Goal: Complete application form: Complete application form

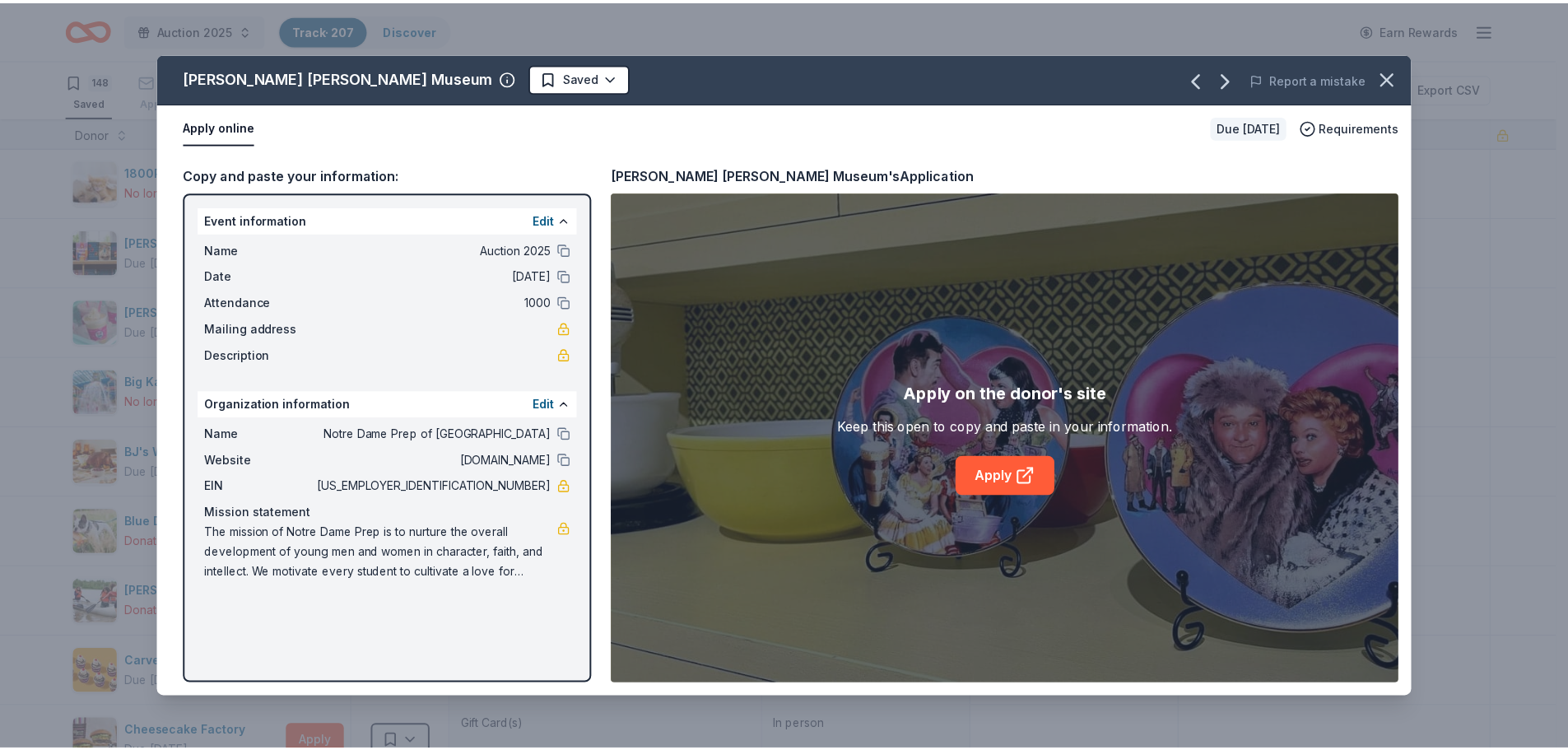
scroll to position [1895, 0]
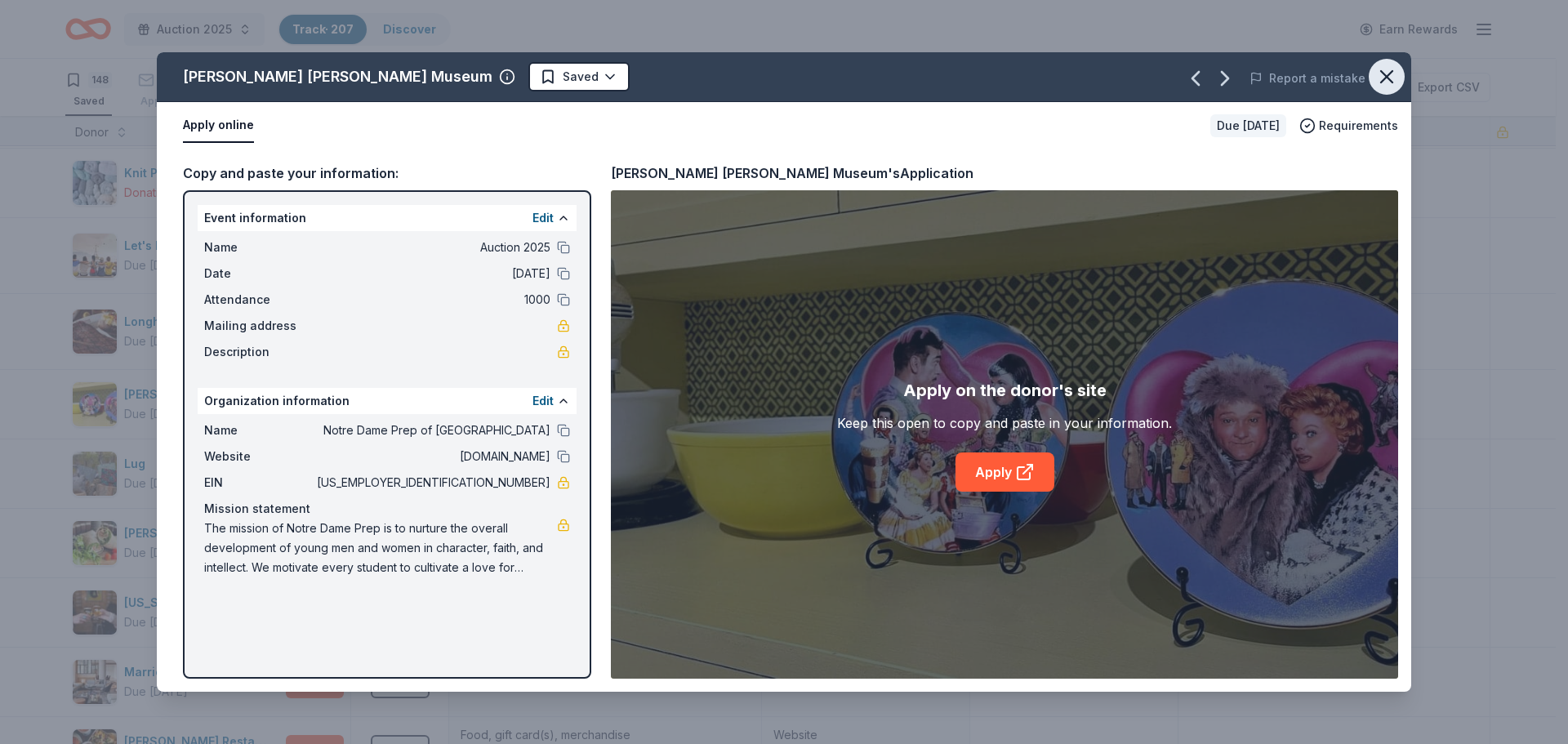
click at [1383, 77] on icon "button" at bounding box center [1387, 77] width 23 height 23
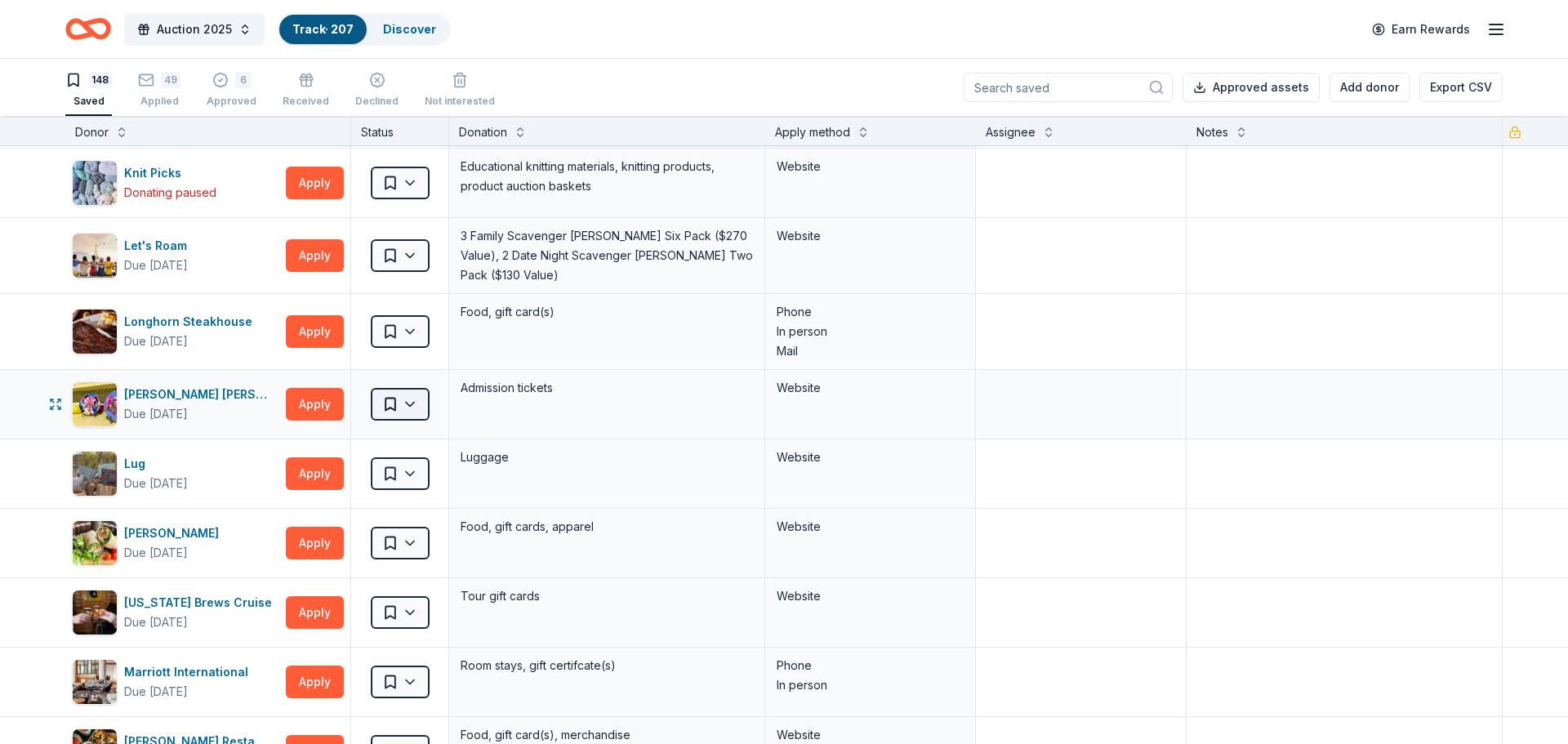
click at [411, 398] on html "Auction 2025 Track · 207 Discover Earn Rewards 148 Saved 49 Applied 6 Approved …" at bounding box center [784, 372] width 1568 height 744
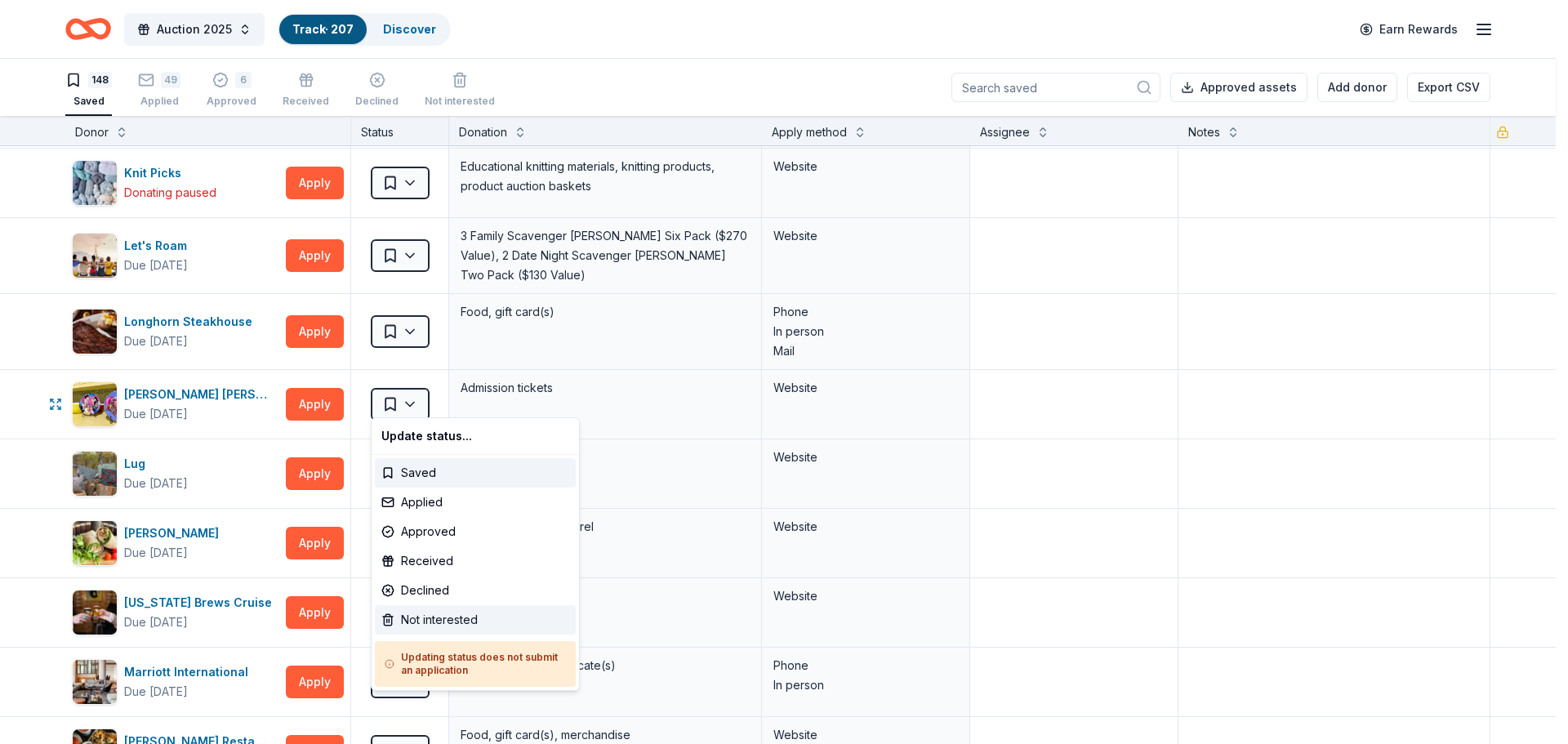
click at [437, 625] on div "Not interested" at bounding box center [476, 620] width 201 height 29
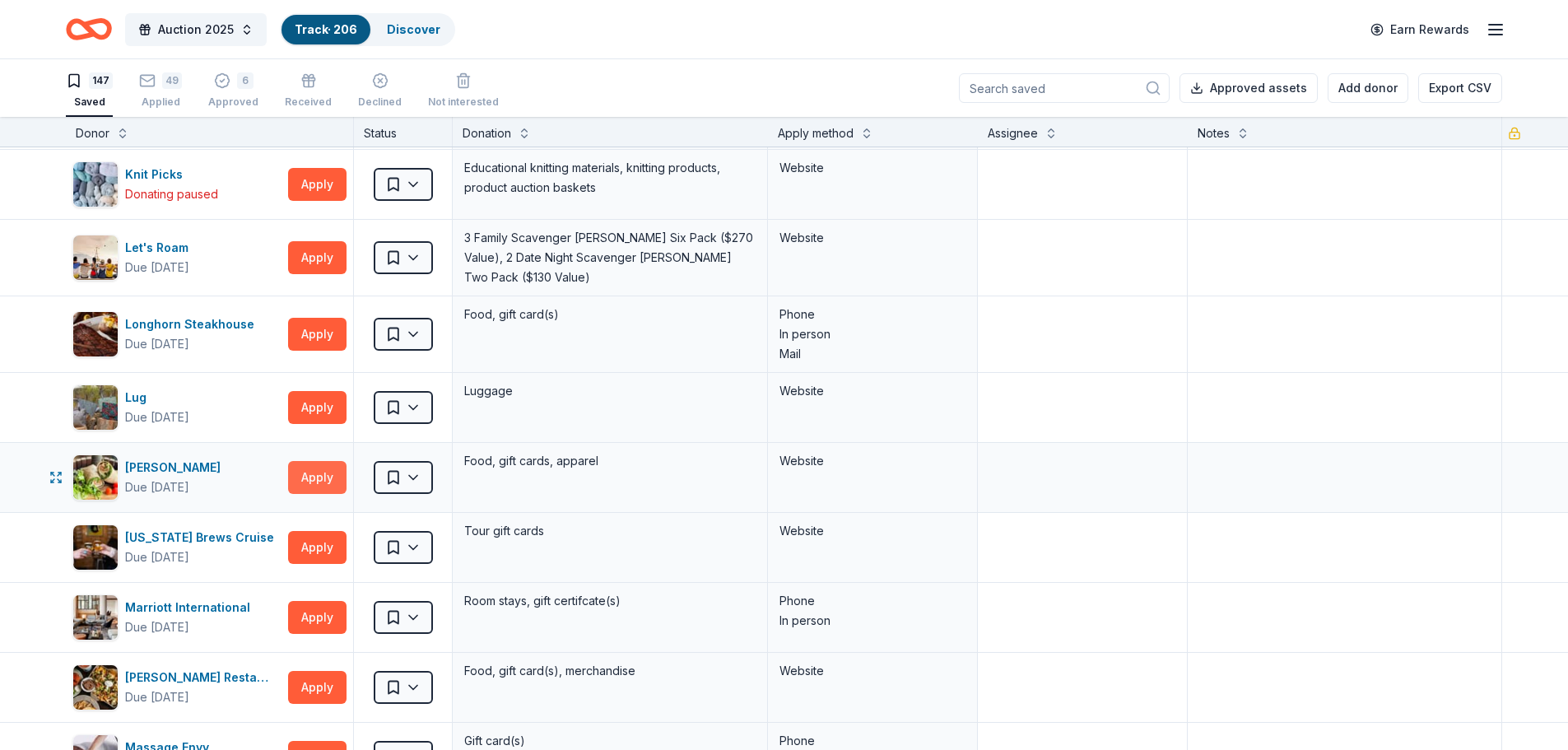
click at [313, 466] on button "Apply" at bounding box center [317, 478] width 58 height 32
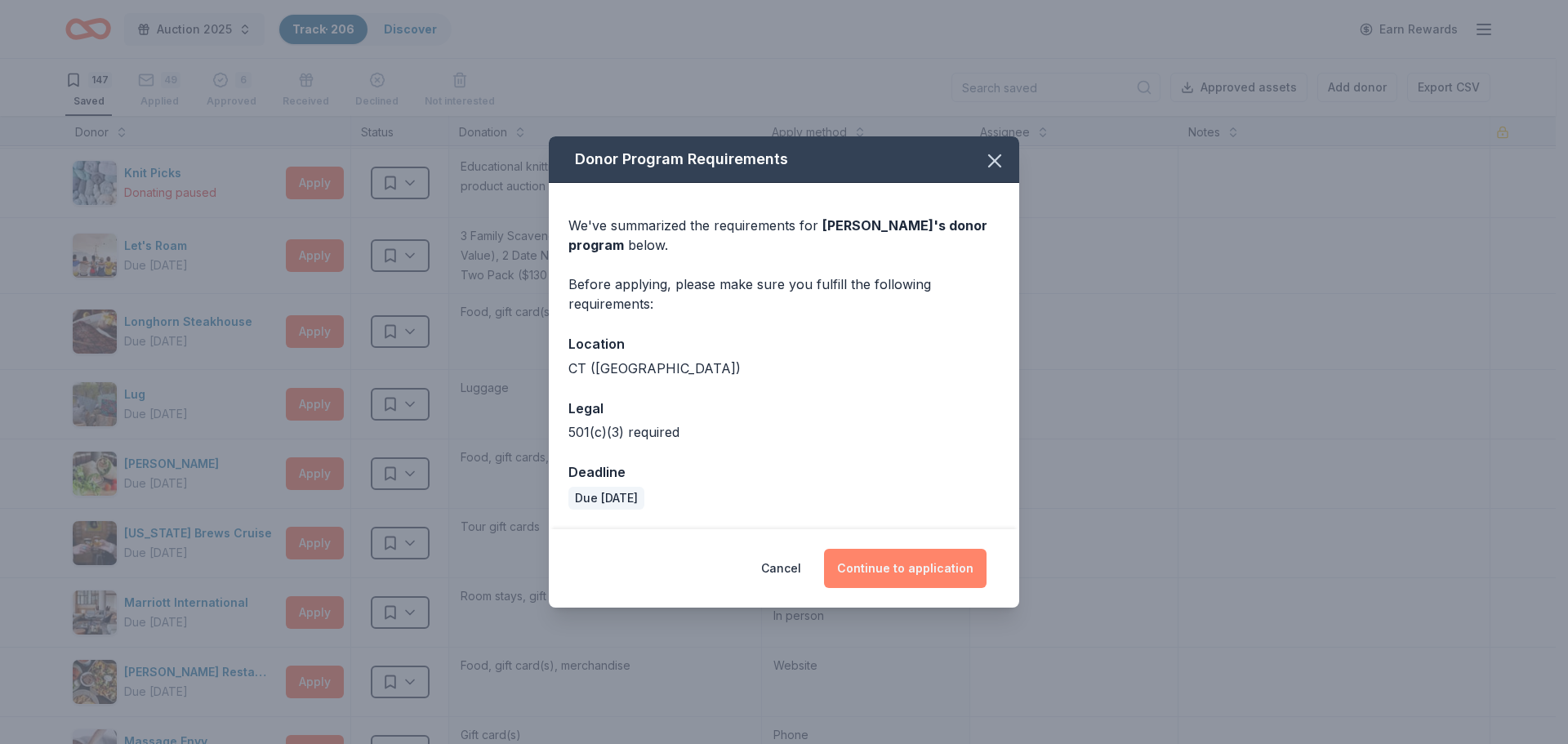
click at [930, 564] on button "Continue to application" at bounding box center [906, 568] width 163 height 39
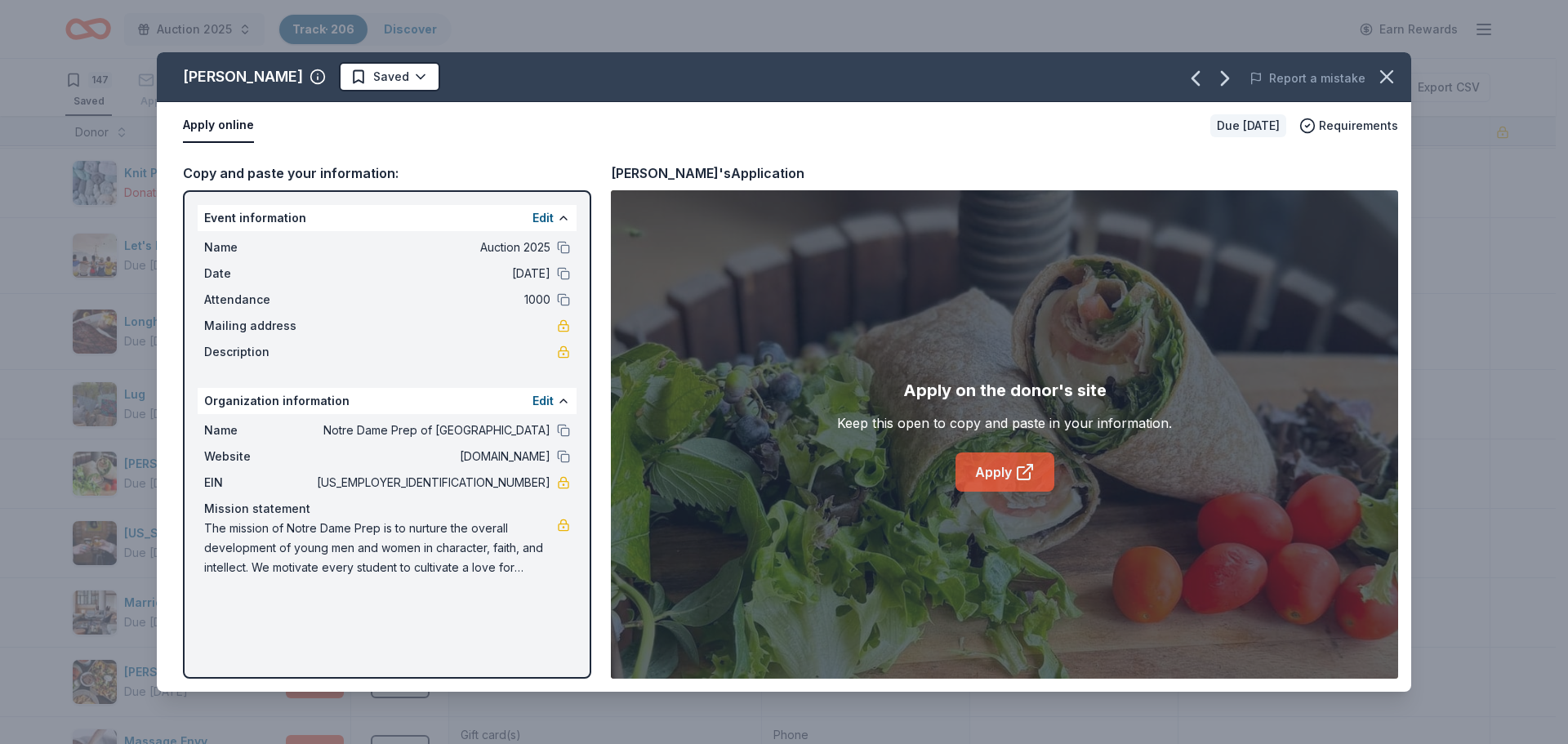
click at [991, 477] on link "Apply" at bounding box center [1005, 472] width 99 height 39
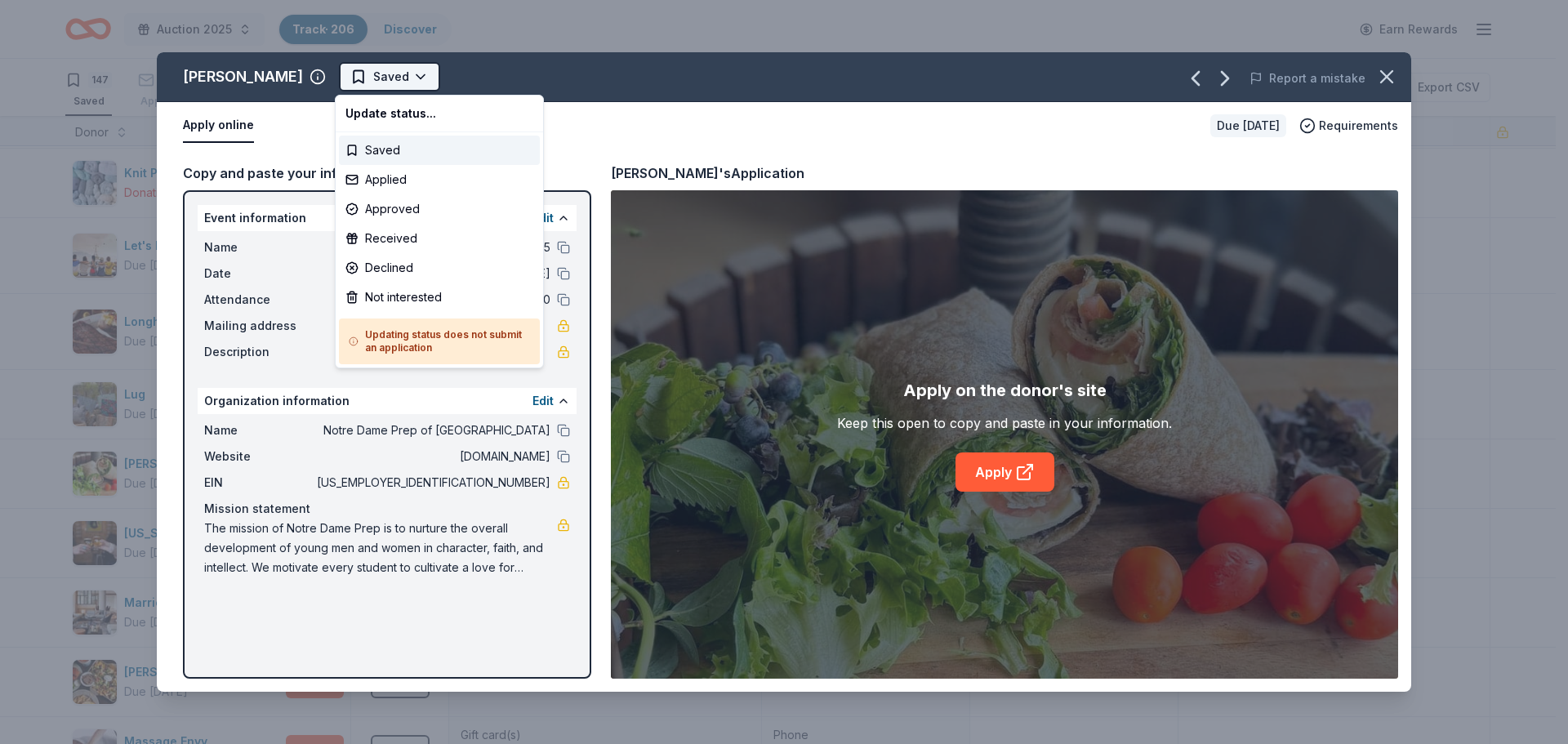
click at [381, 82] on html "Auction 2025 Track · 206 Discover Earn Rewards 147 Saved 49 Applied 6 Approved …" at bounding box center [784, 372] width 1568 height 744
click at [376, 186] on div "Applied" at bounding box center [440, 179] width 201 height 29
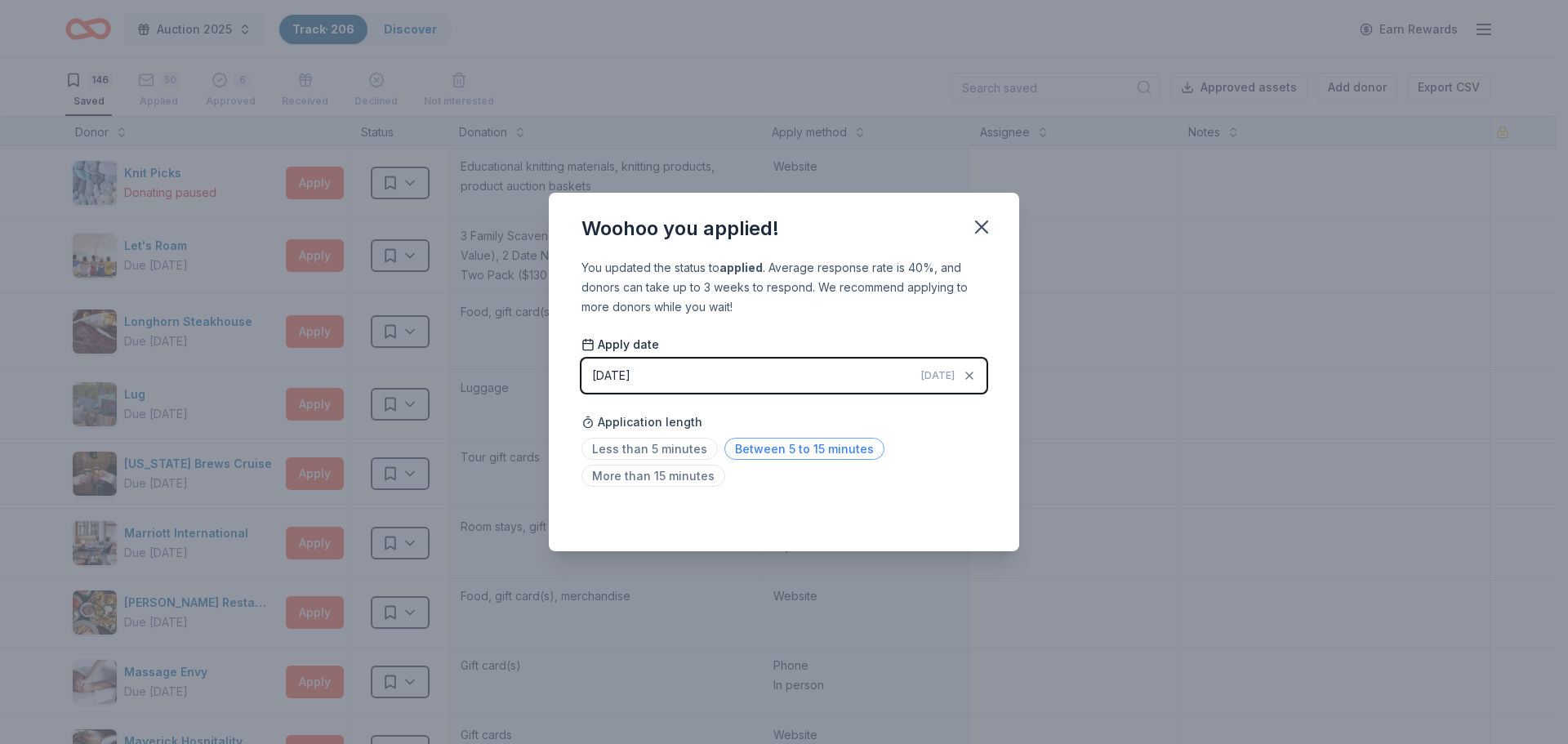
click at [791, 455] on span "Between 5 to 15 minutes" at bounding box center [804, 448] width 160 height 22
click at [974, 225] on icon "button" at bounding box center [982, 227] width 23 height 23
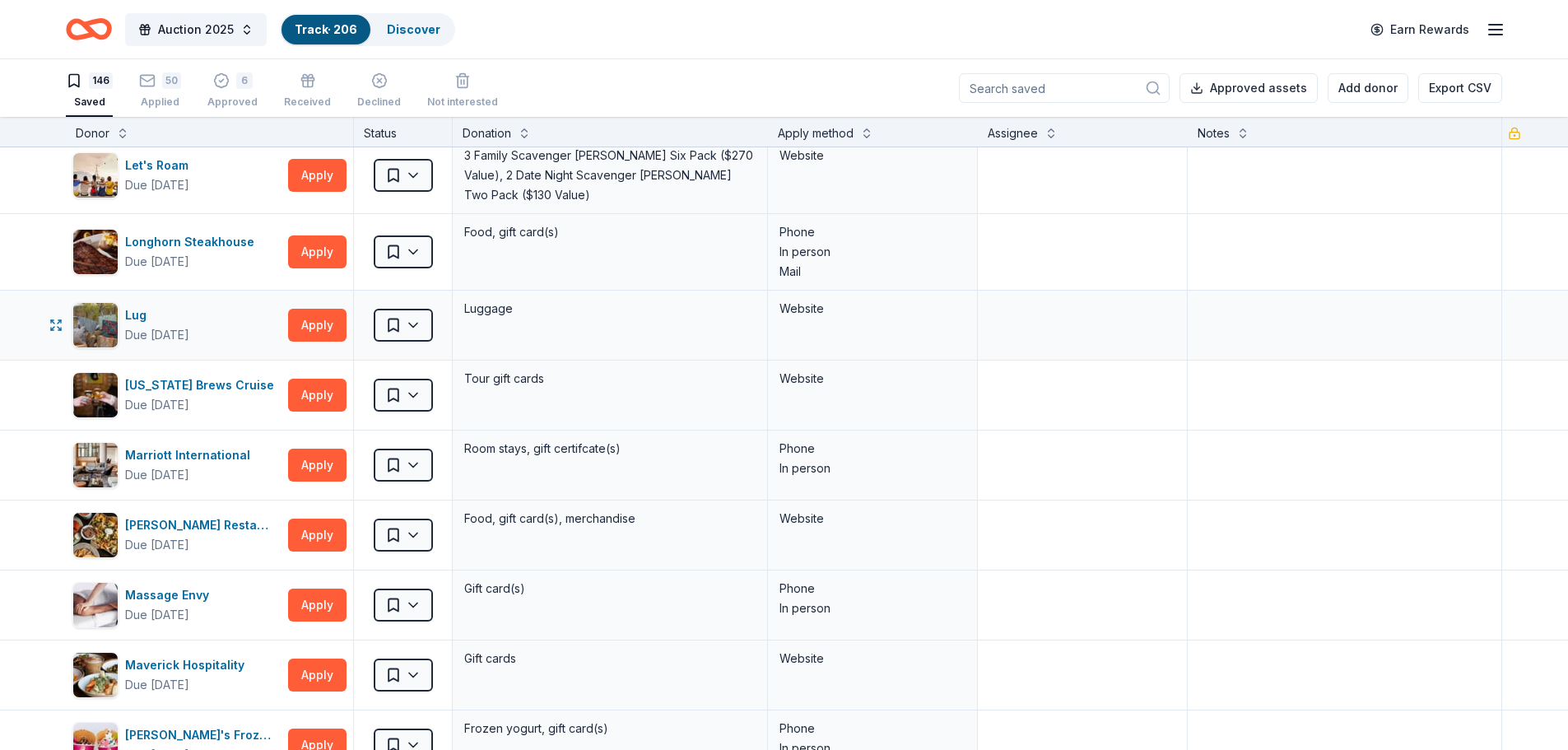
scroll to position [2059, 0]
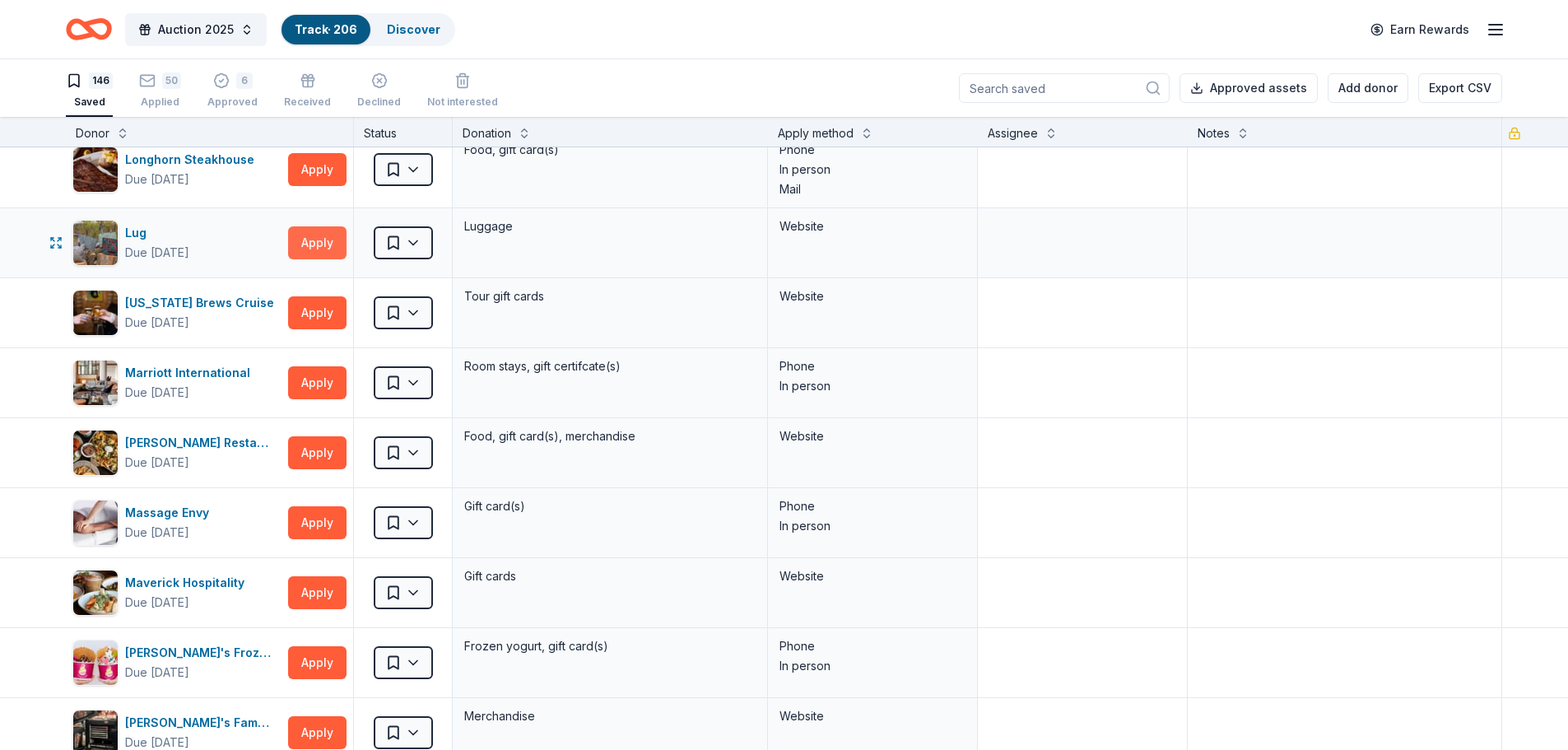
click at [319, 236] on button "Apply" at bounding box center [317, 243] width 58 height 32
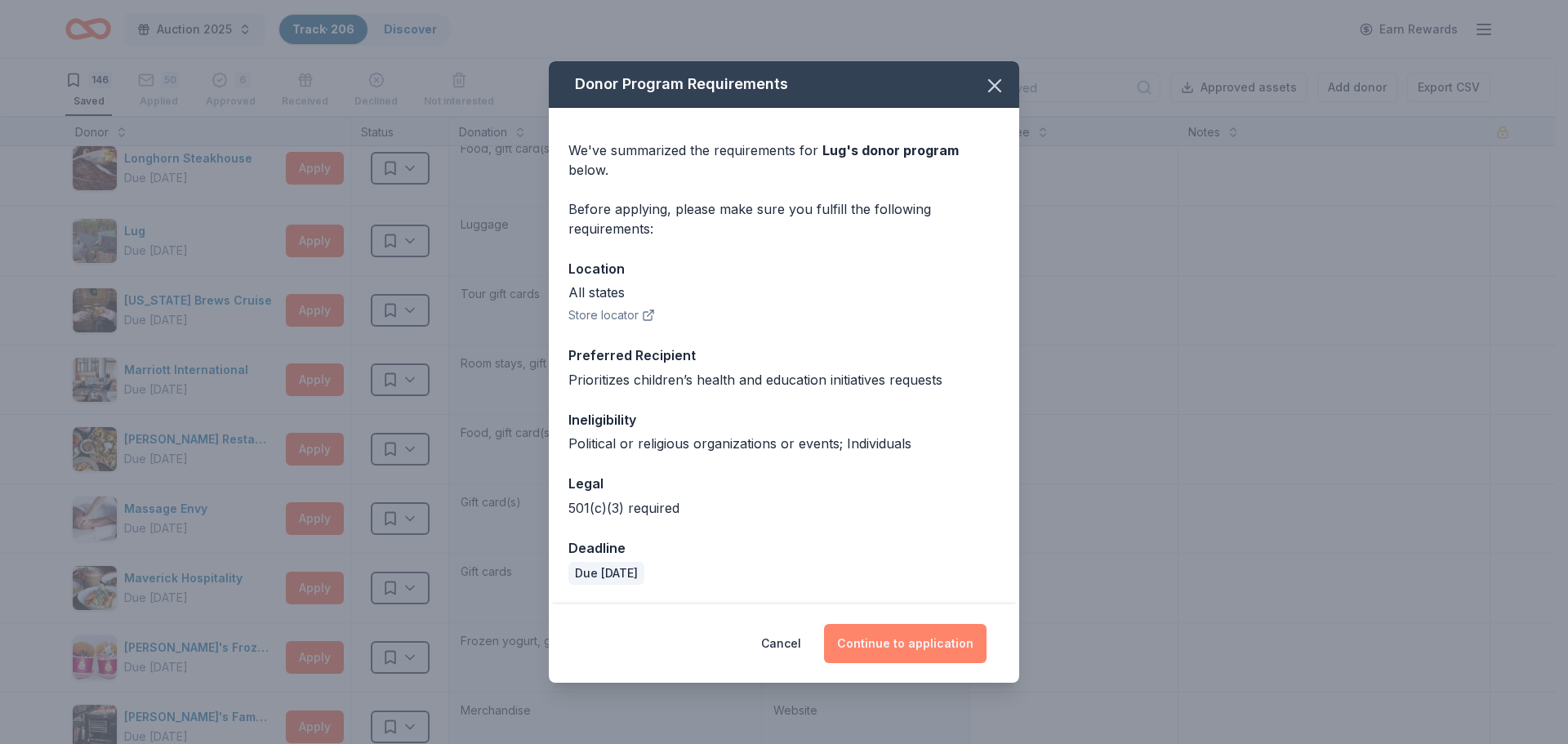
click at [877, 627] on button "Continue to application" at bounding box center [906, 644] width 163 height 39
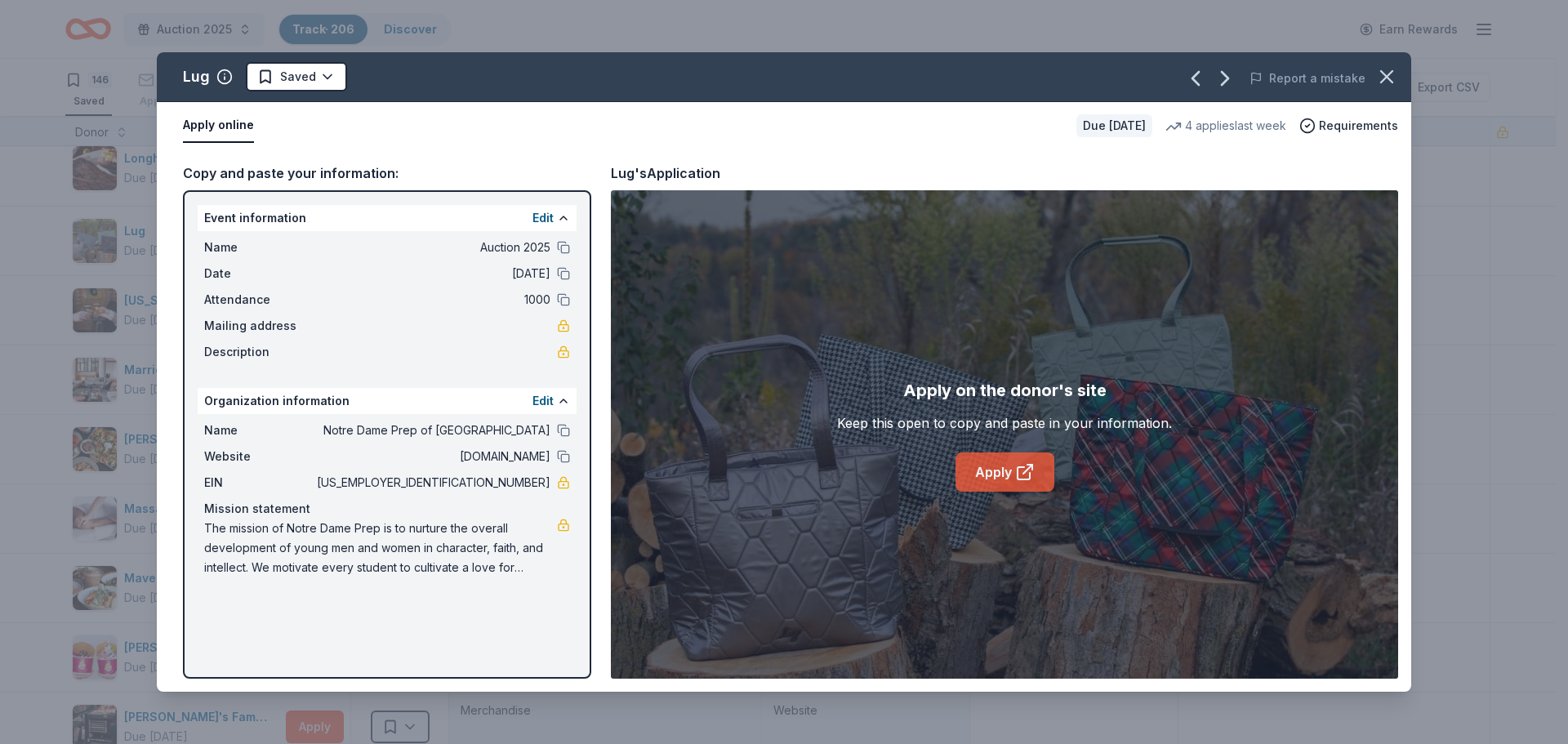
click at [989, 464] on link "Apply" at bounding box center [1005, 472] width 99 height 39
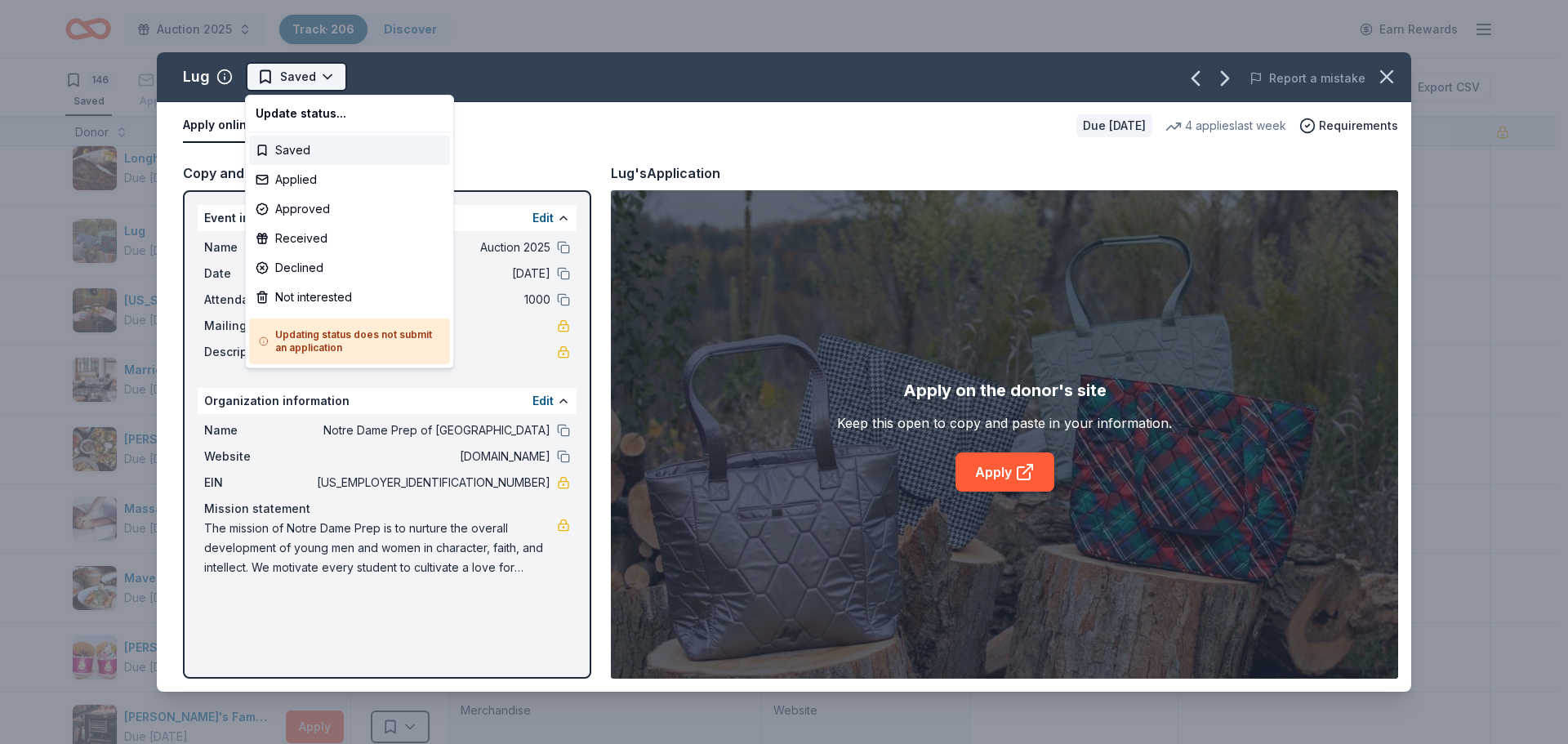
click at [309, 84] on html "Auction 2025 Track · 206 Discover Earn Rewards 146 Saved 50 Applied 6 Approved …" at bounding box center [784, 372] width 1568 height 744
click at [291, 297] on div "Not interested" at bounding box center [350, 297] width 201 height 29
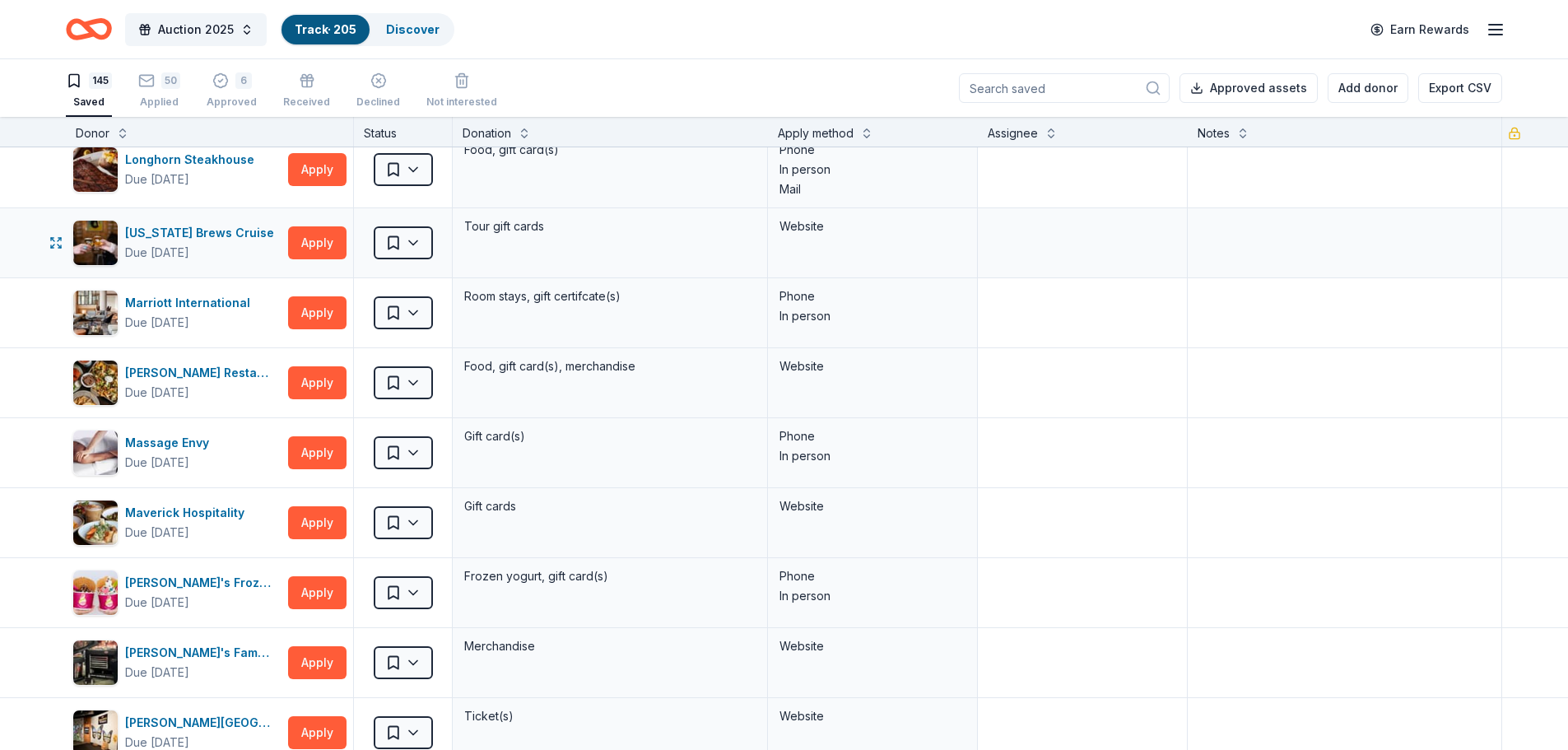
scroll to position [1977, 0]
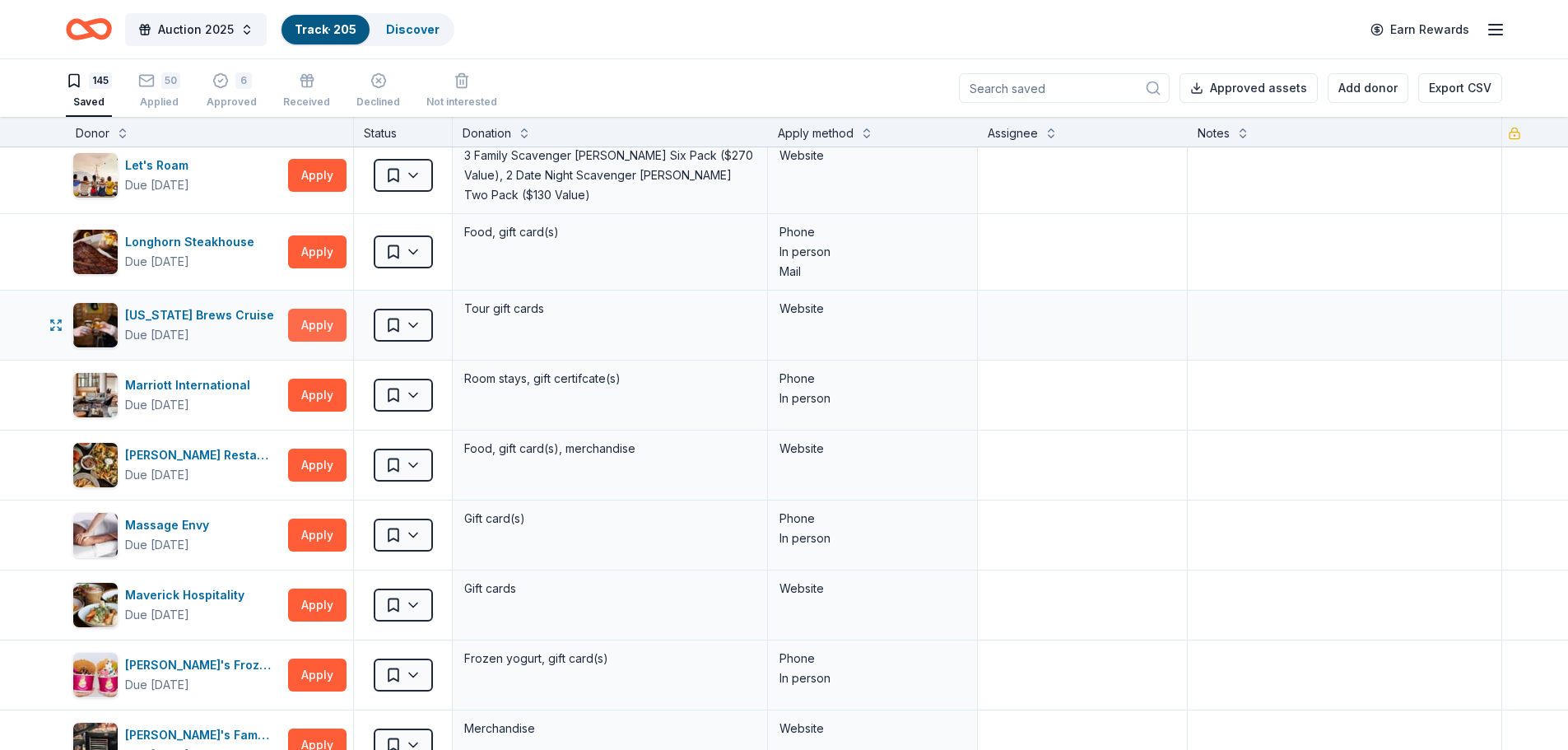
click at [316, 321] on button "Apply" at bounding box center [317, 325] width 58 height 32
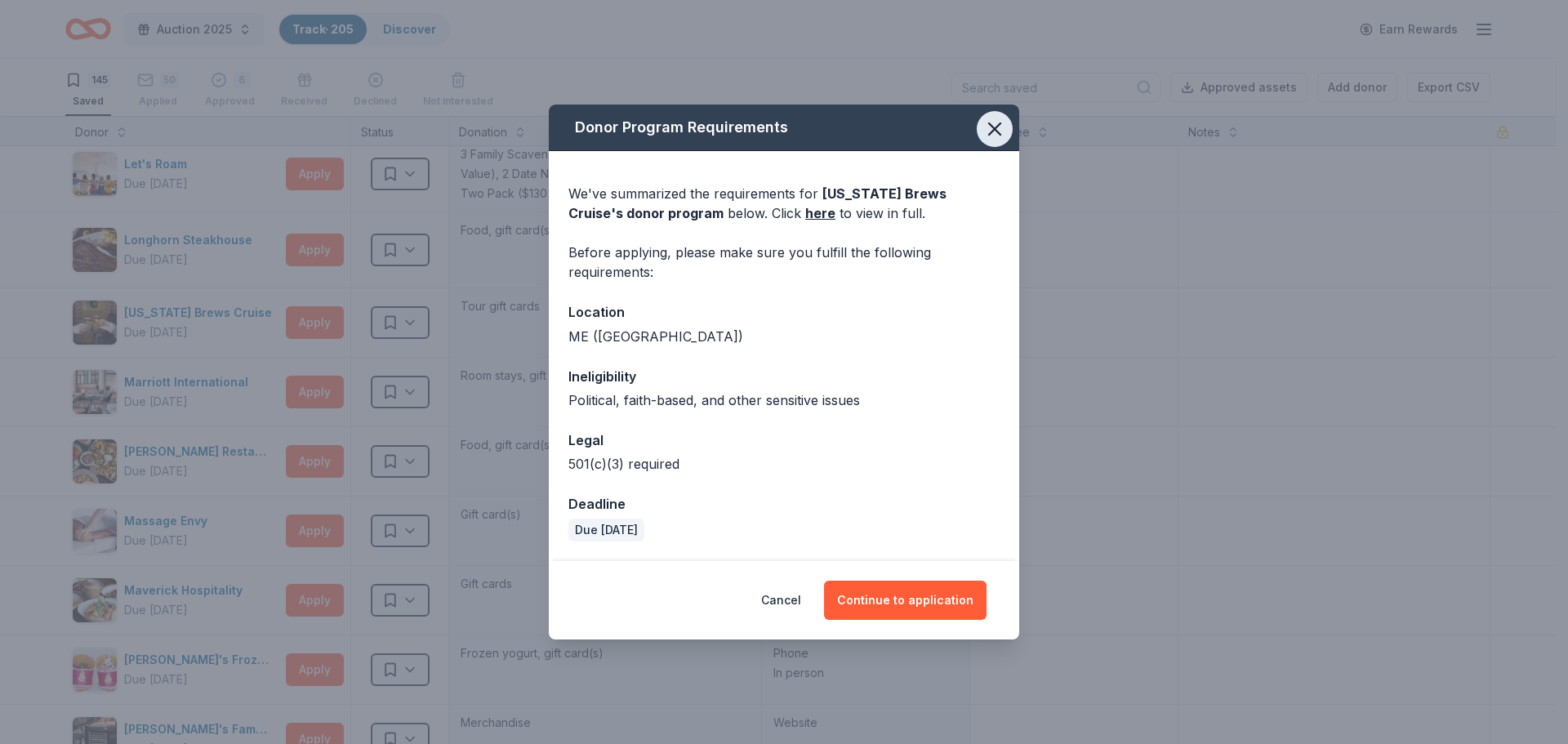
click at [987, 128] on icon "button" at bounding box center [995, 129] width 23 height 23
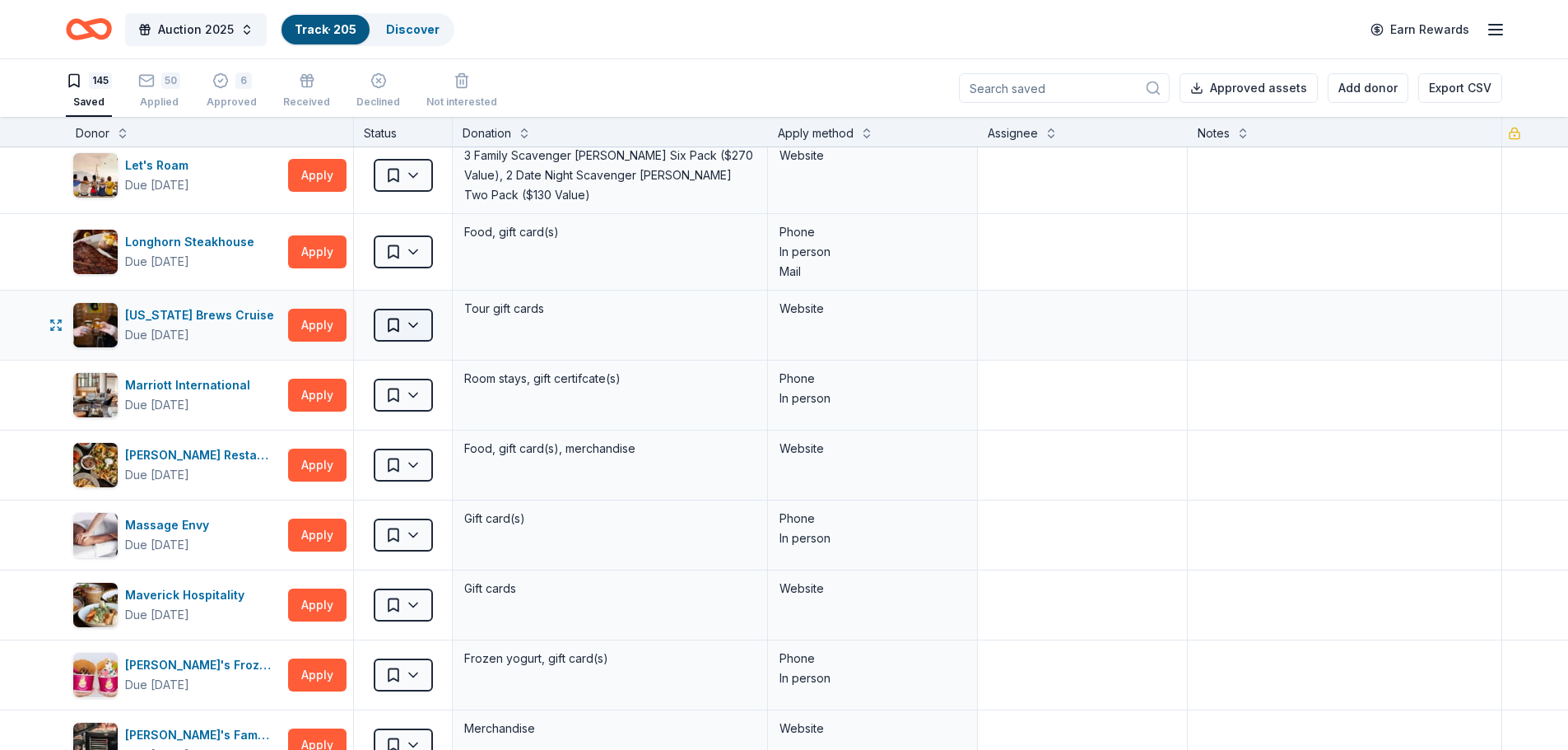
click at [408, 317] on html "Auction 2025 Track · 205 Discover Earn Rewards 145 Saved 50 Applied 6 Approved …" at bounding box center [784, 375] width 1568 height 750
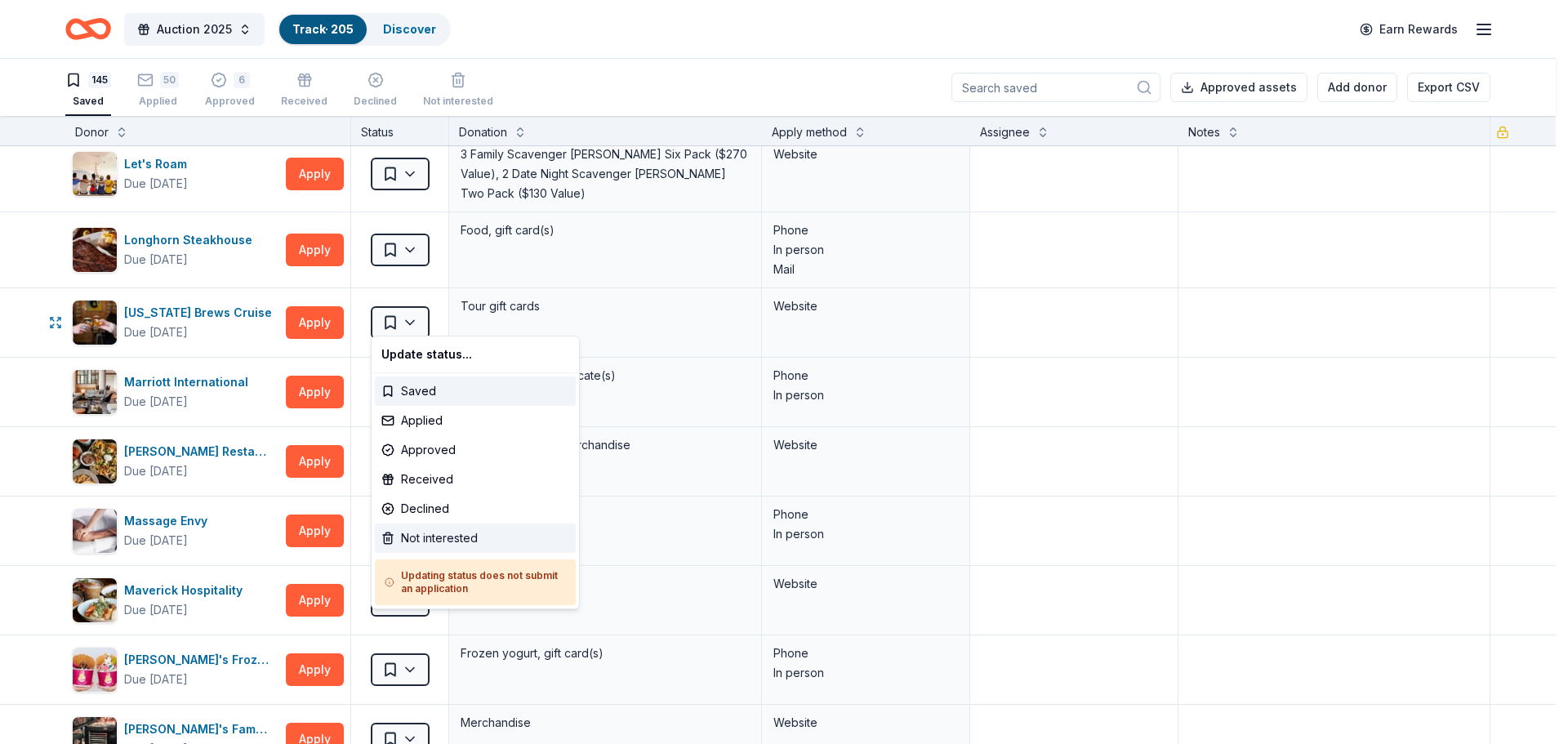
click at [433, 536] on div "Not interested" at bounding box center [476, 538] width 201 height 29
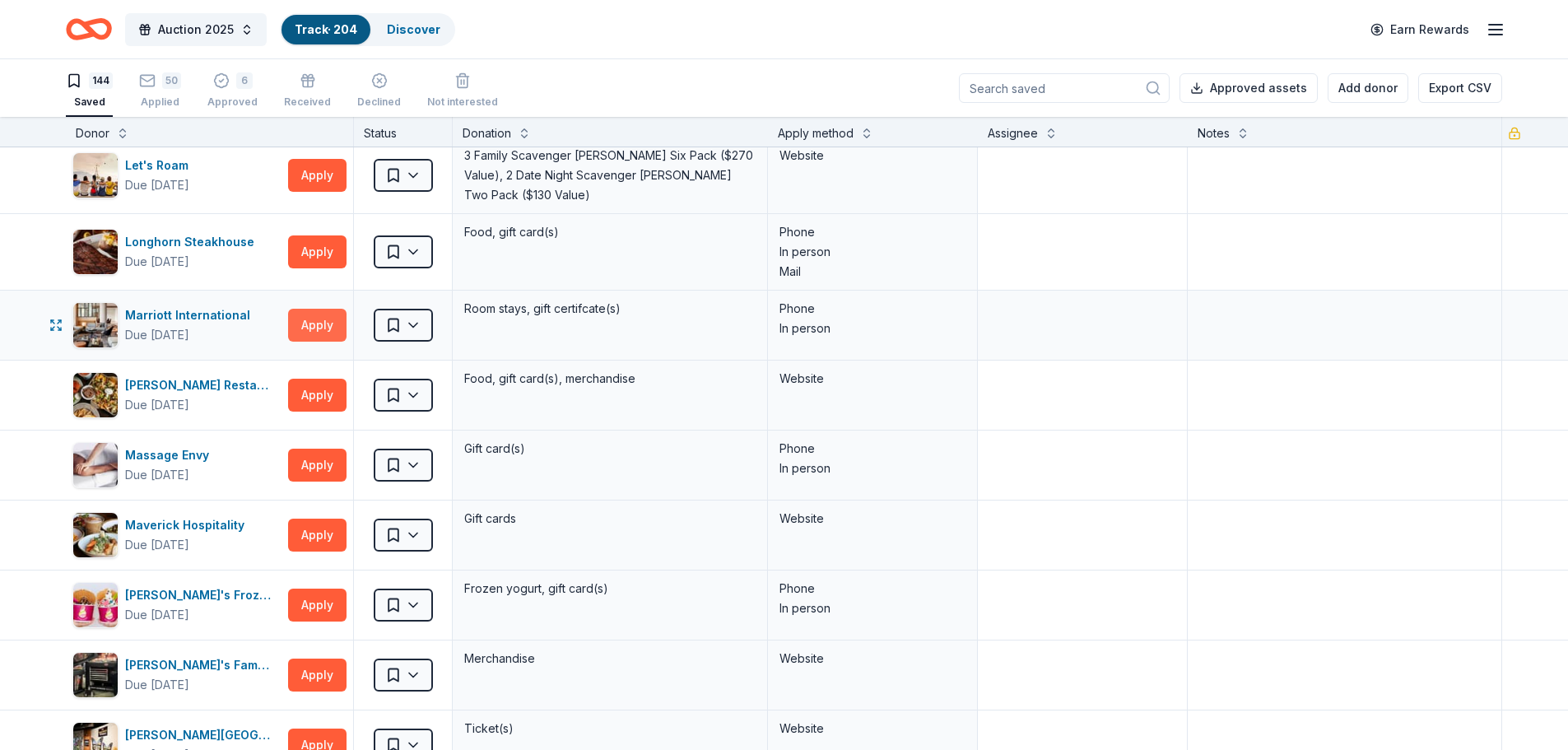
click at [320, 319] on button "Apply" at bounding box center [317, 325] width 58 height 32
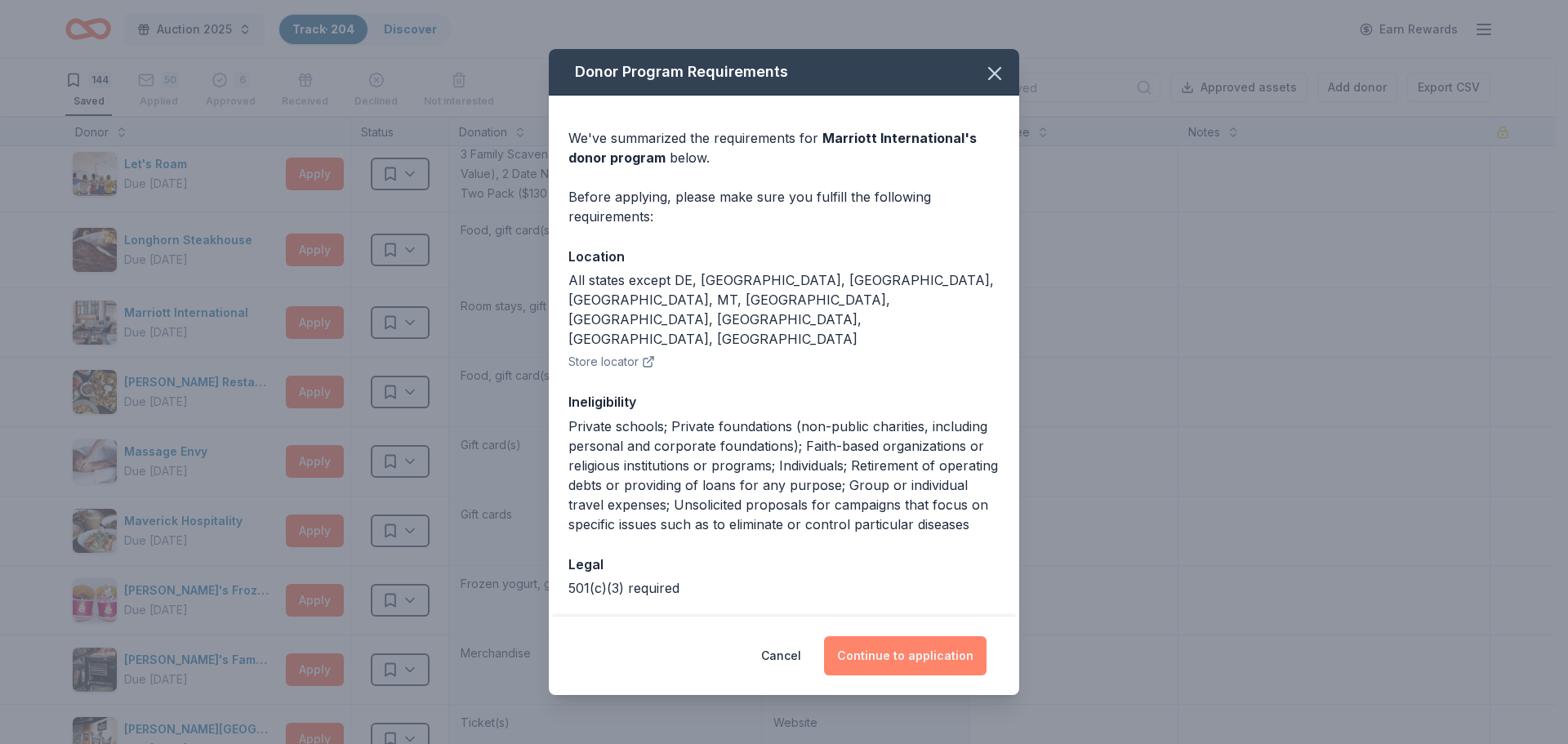
click at [904, 655] on button "Continue to application" at bounding box center [906, 656] width 163 height 39
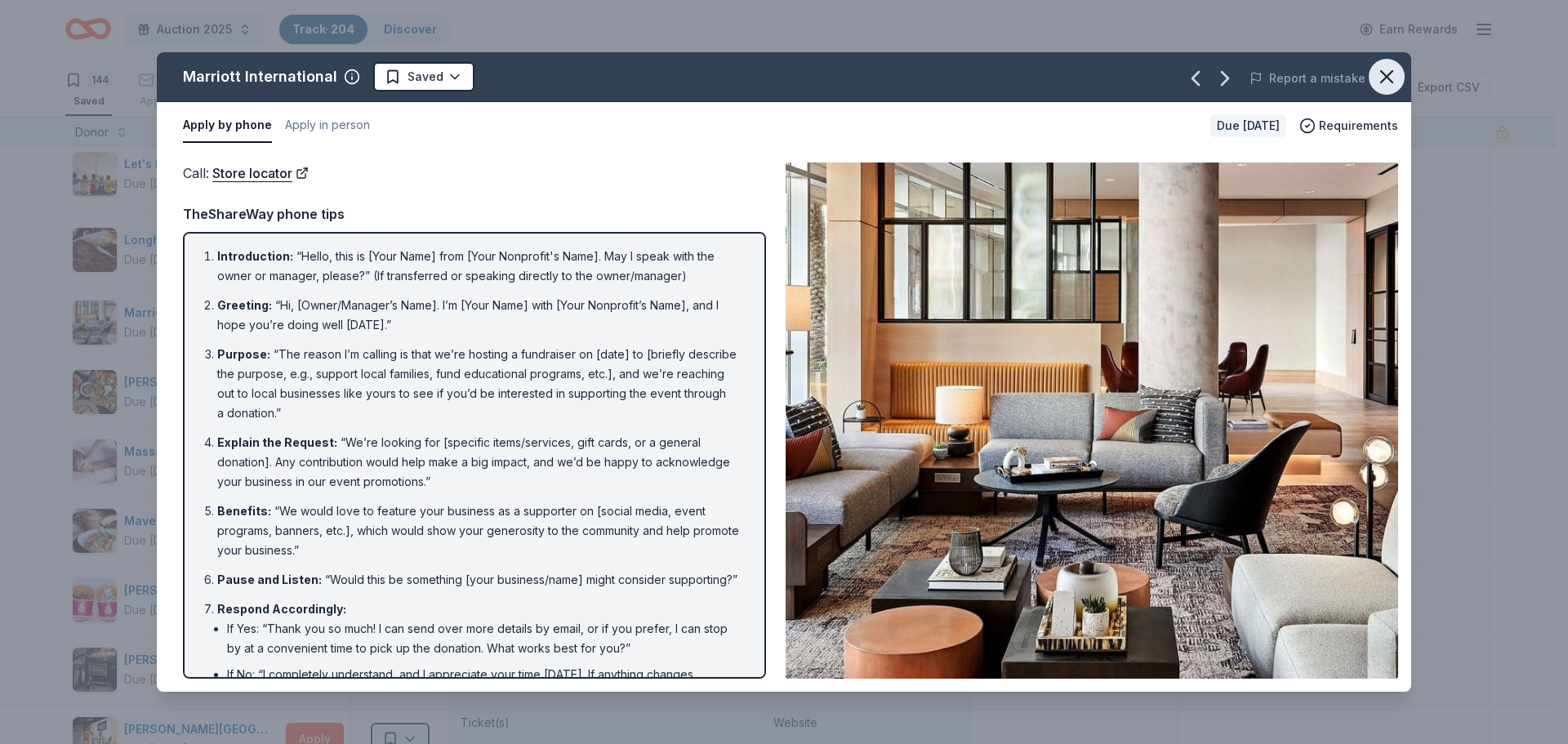
click at [1387, 79] on icon "button" at bounding box center [1387, 77] width 23 height 23
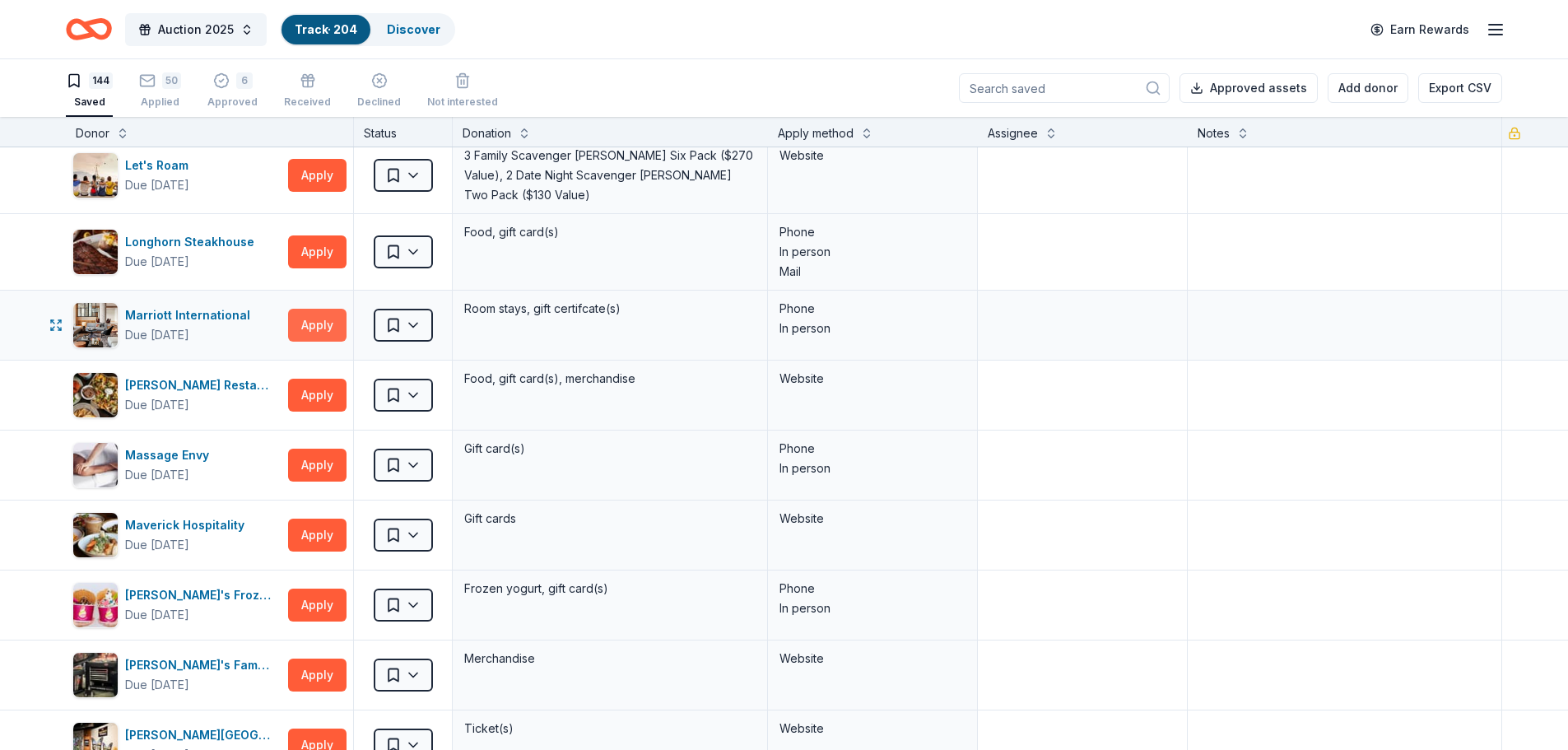
click at [343, 321] on button "Apply" at bounding box center [317, 325] width 58 height 32
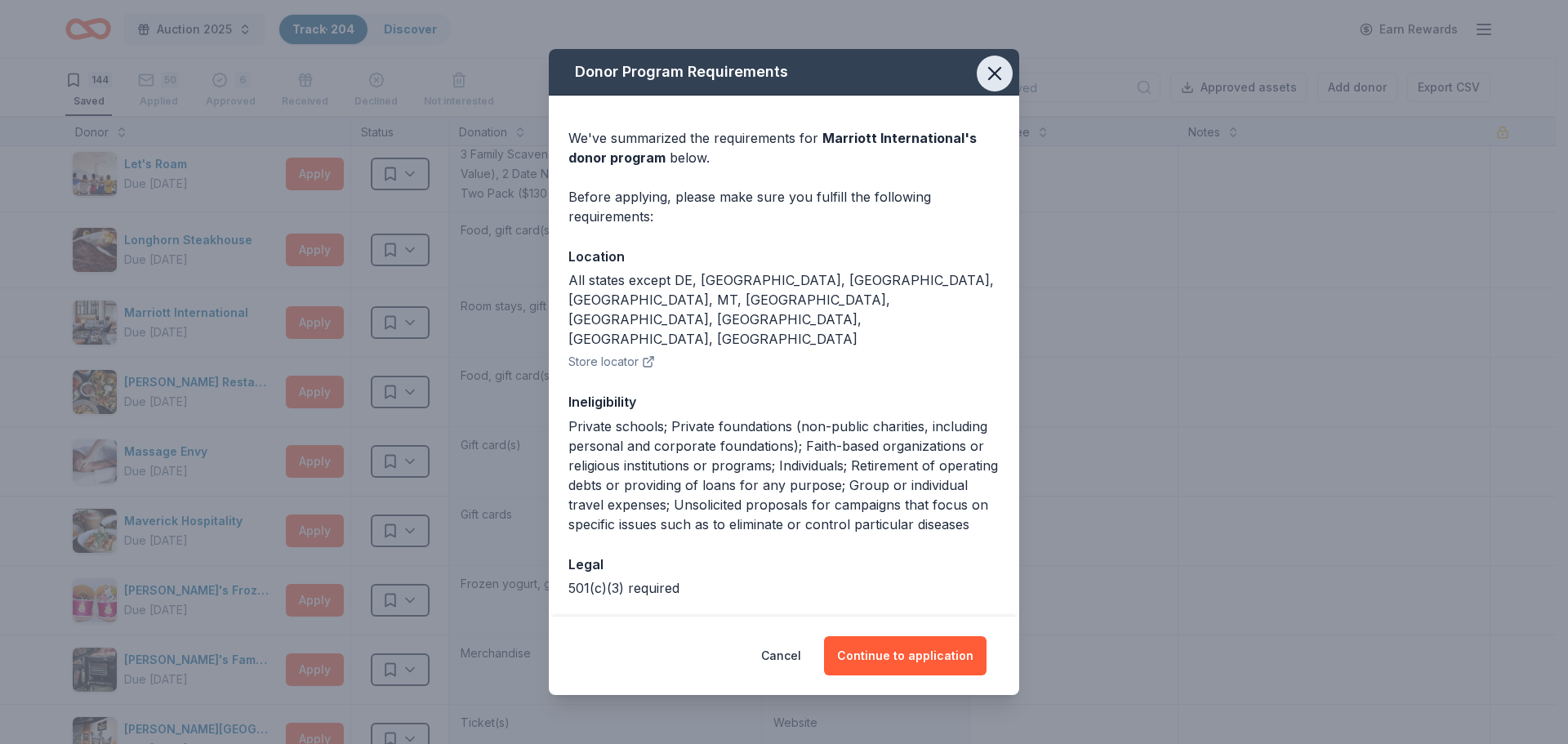
click at [990, 74] on icon "button" at bounding box center [995, 74] width 23 height 23
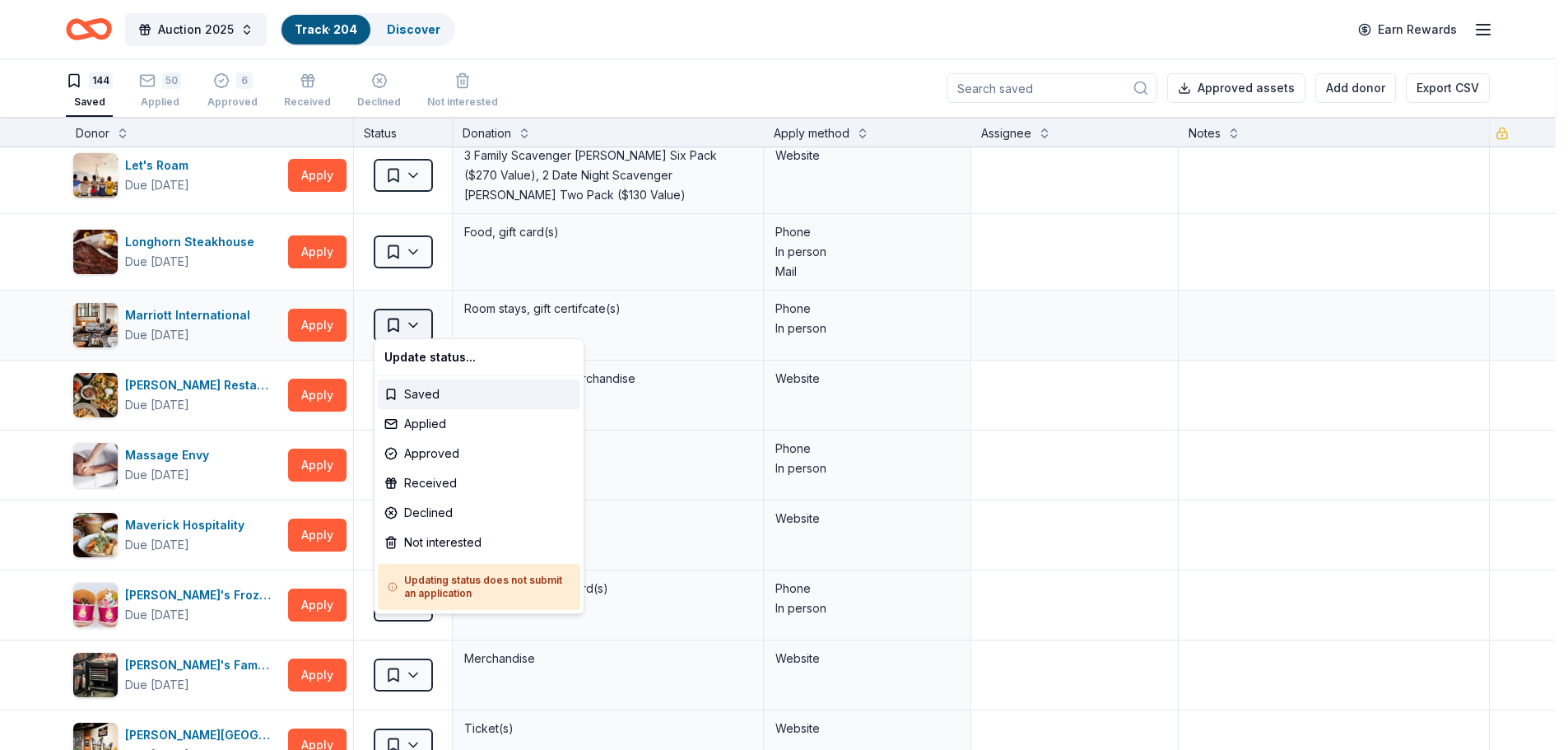
click at [412, 317] on html "Auction 2025 Track · 204 Discover Earn Rewards 144 Saved 50 Applied 6 Approved …" at bounding box center [784, 375] width 1568 height 750
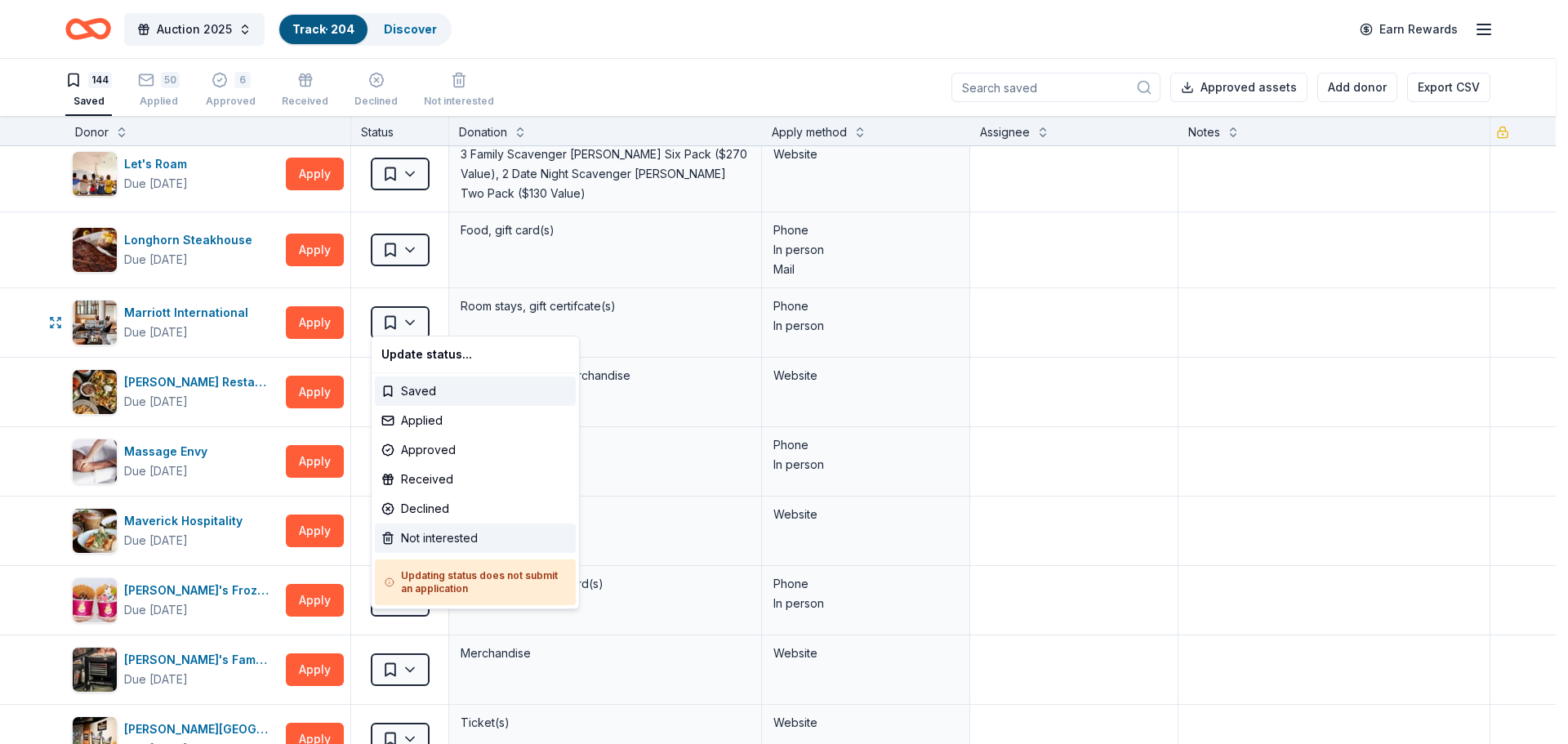
click at [414, 529] on div "Not interested" at bounding box center [476, 538] width 201 height 29
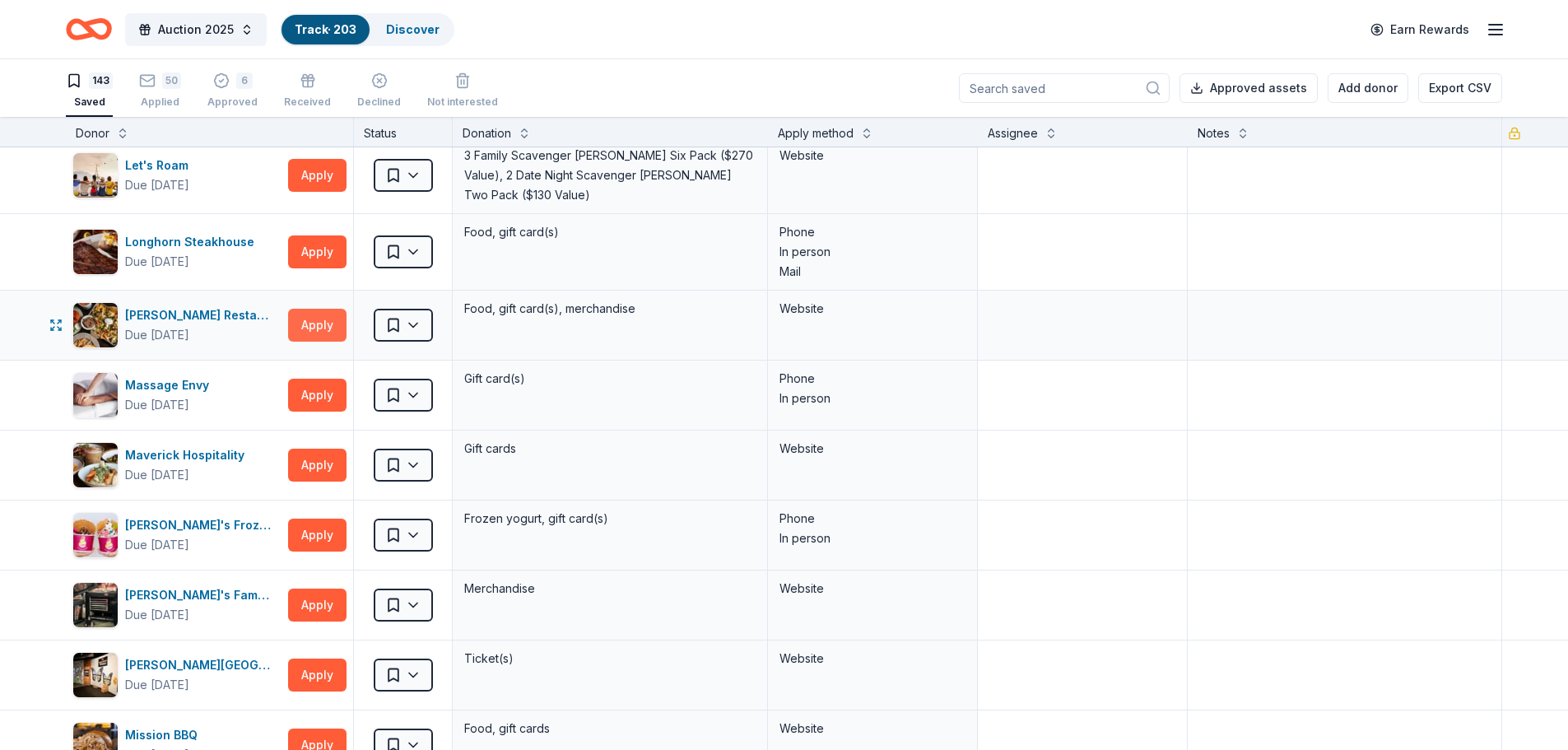
click at [323, 321] on button "Apply" at bounding box center [317, 325] width 58 height 32
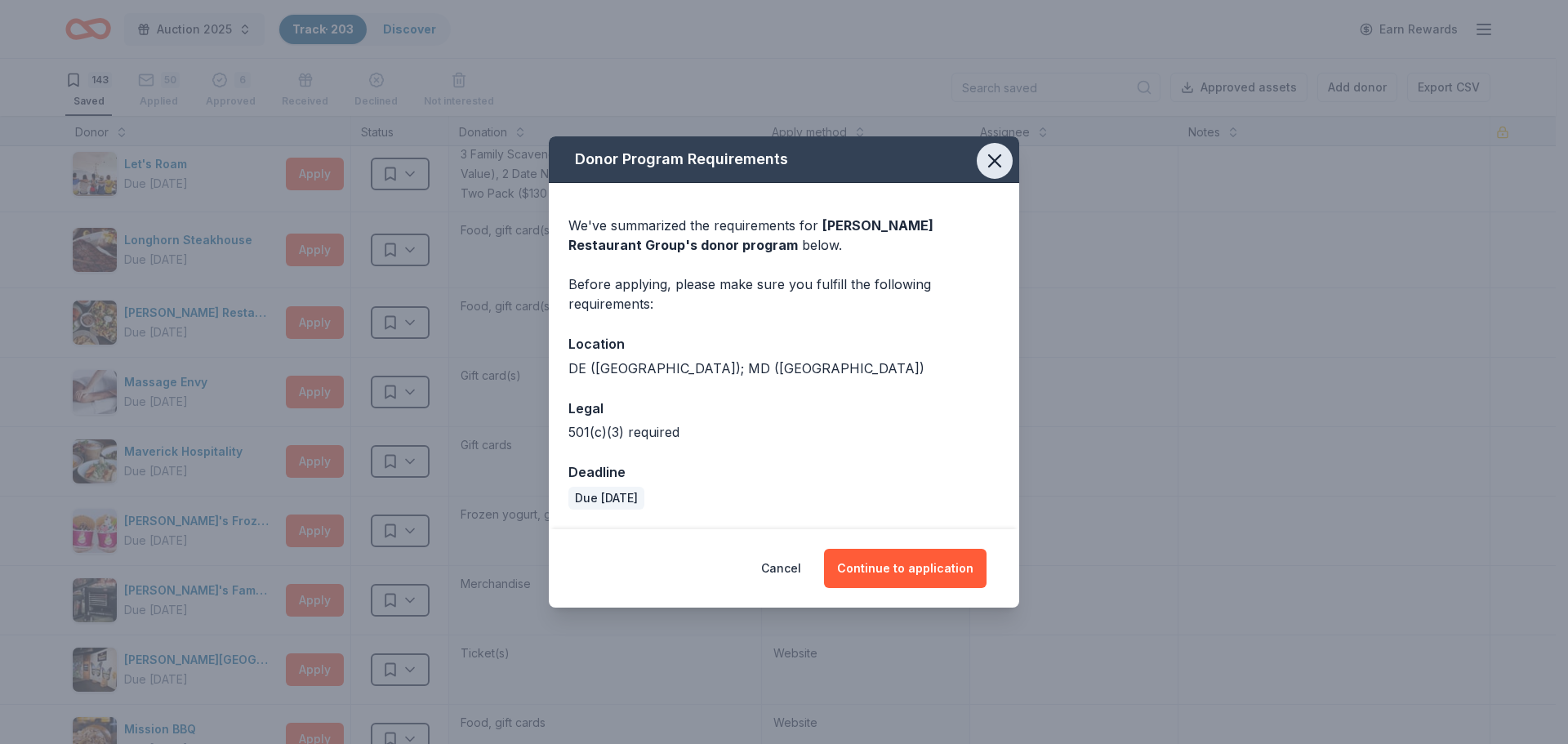
click at [998, 151] on icon "button" at bounding box center [995, 161] width 23 height 23
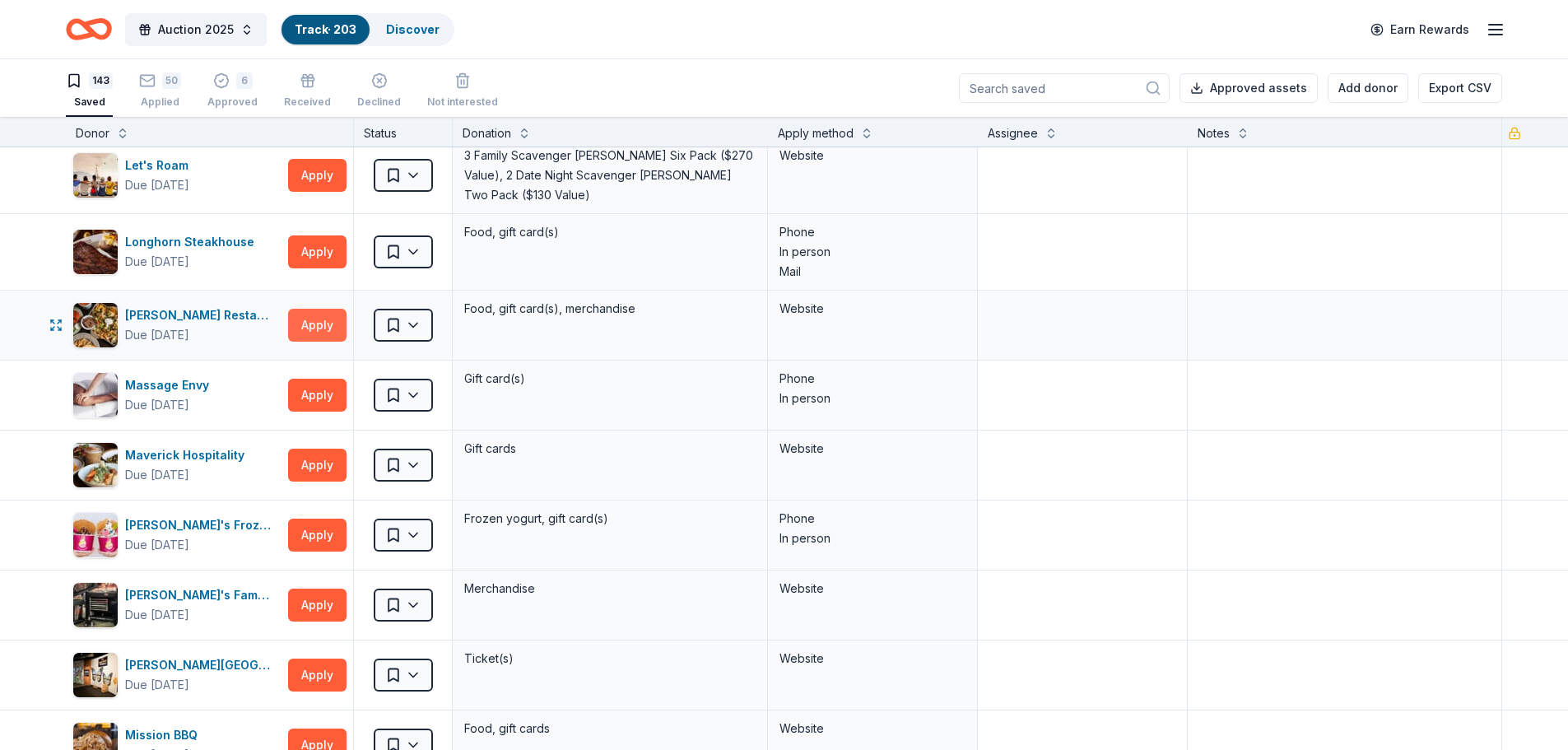
click at [320, 326] on button "Apply" at bounding box center [317, 325] width 58 height 32
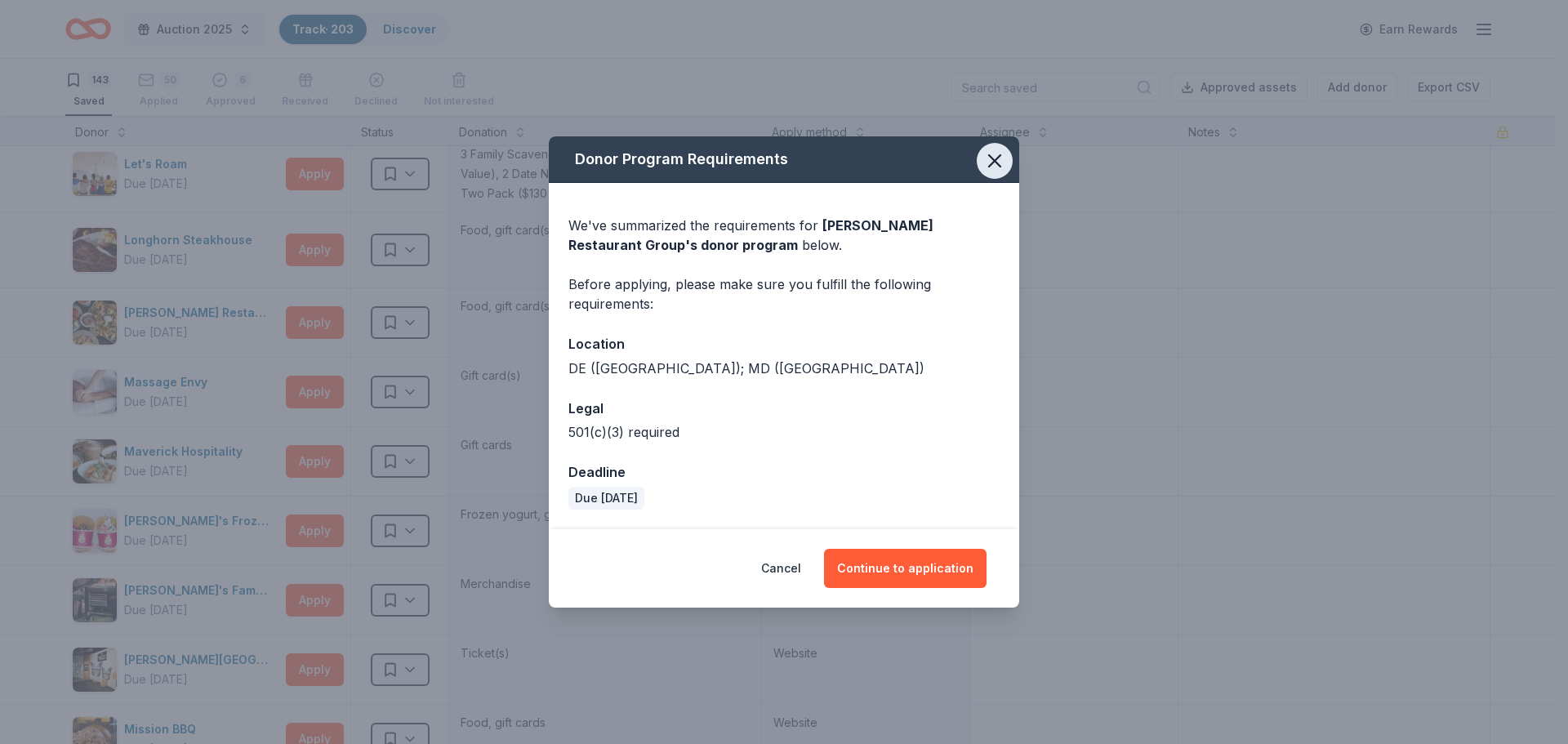
click at [998, 156] on icon "button" at bounding box center [995, 161] width 23 height 23
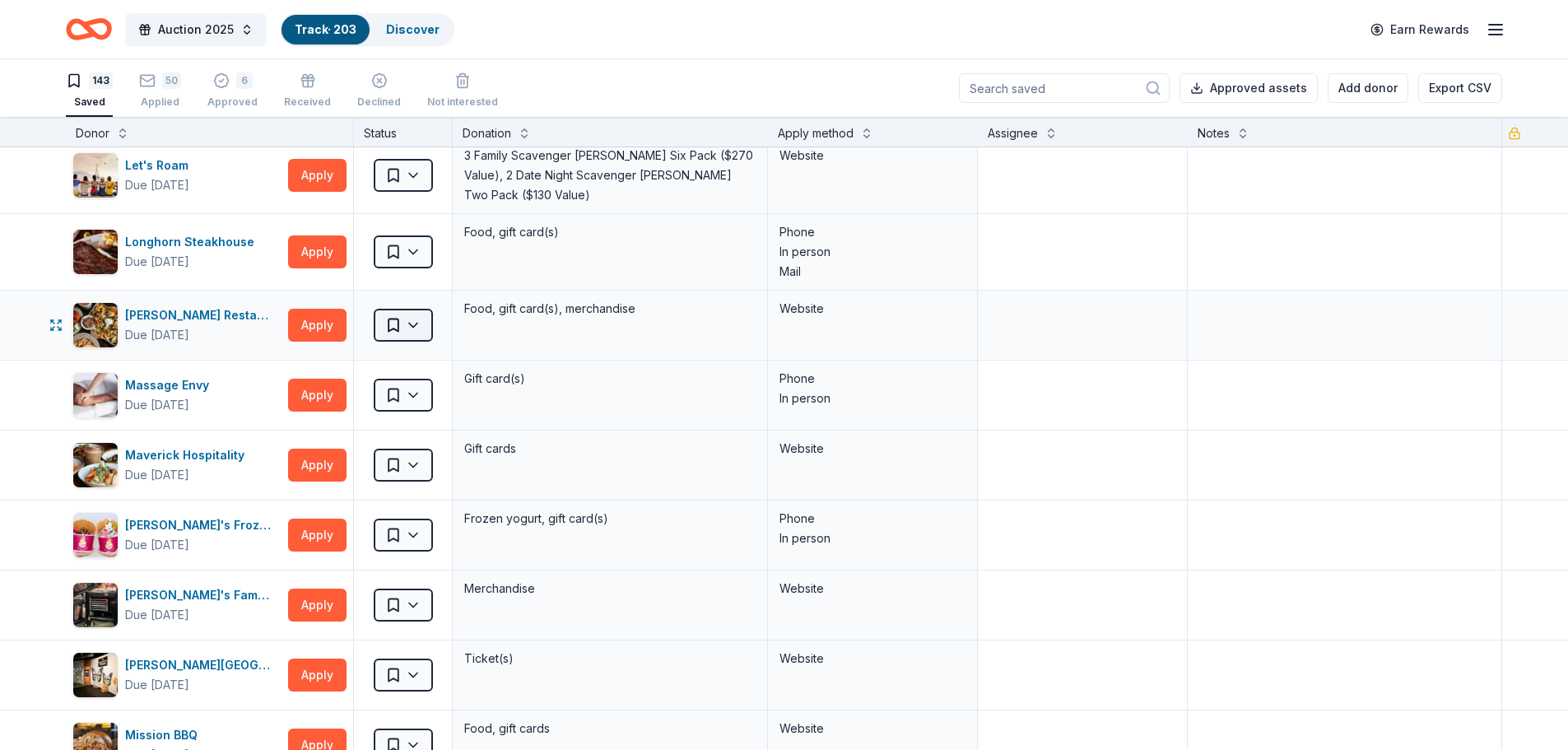
click at [416, 317] on html "Auction 2025 Track · 203 Discover Earn Rewards 143 Saved 50 Applied 6 Approved …" at bounding box center [784, 375] width 1568 height 750
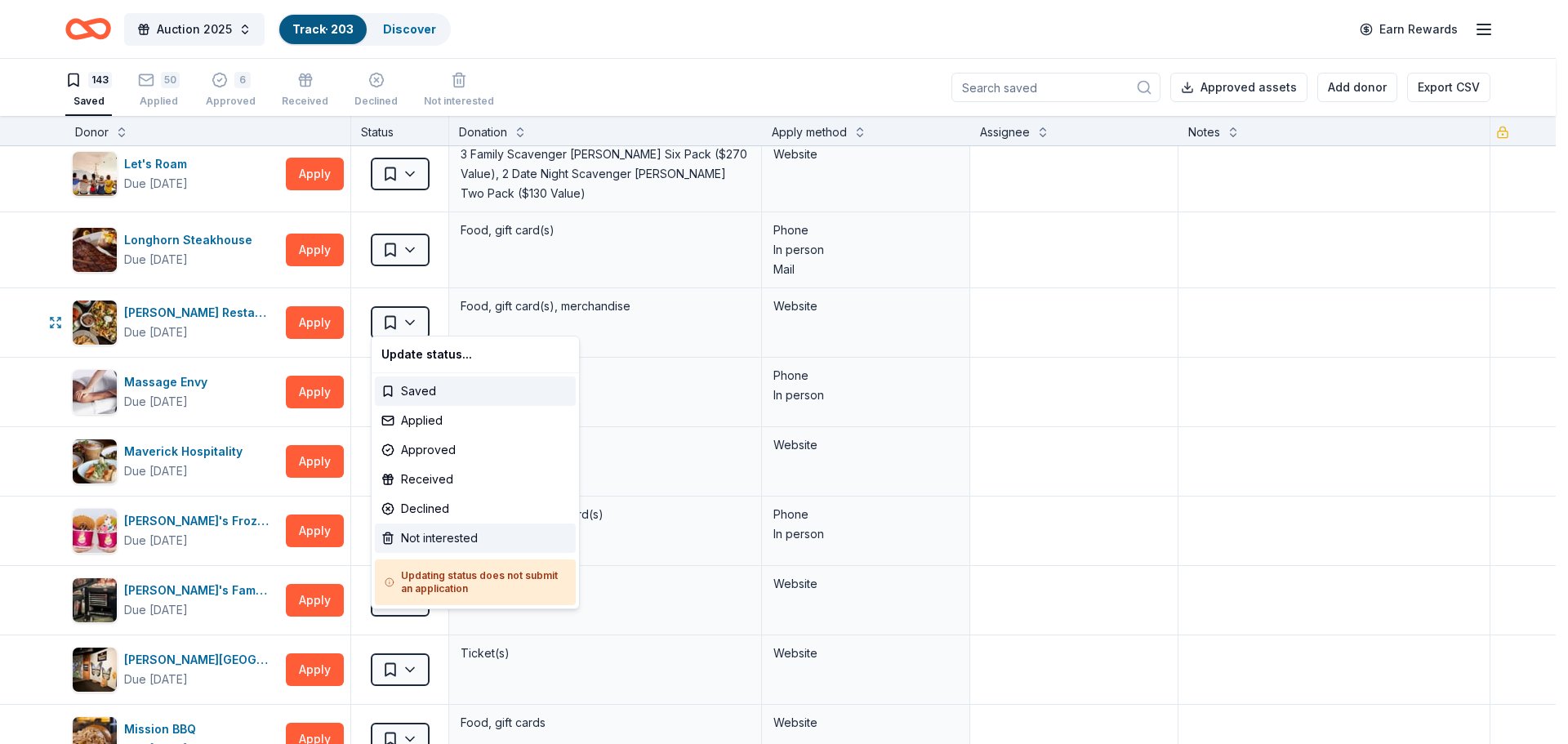
click at [422, 536] on div "Not interested" at bounding box center [476, 538] width 201 height 29
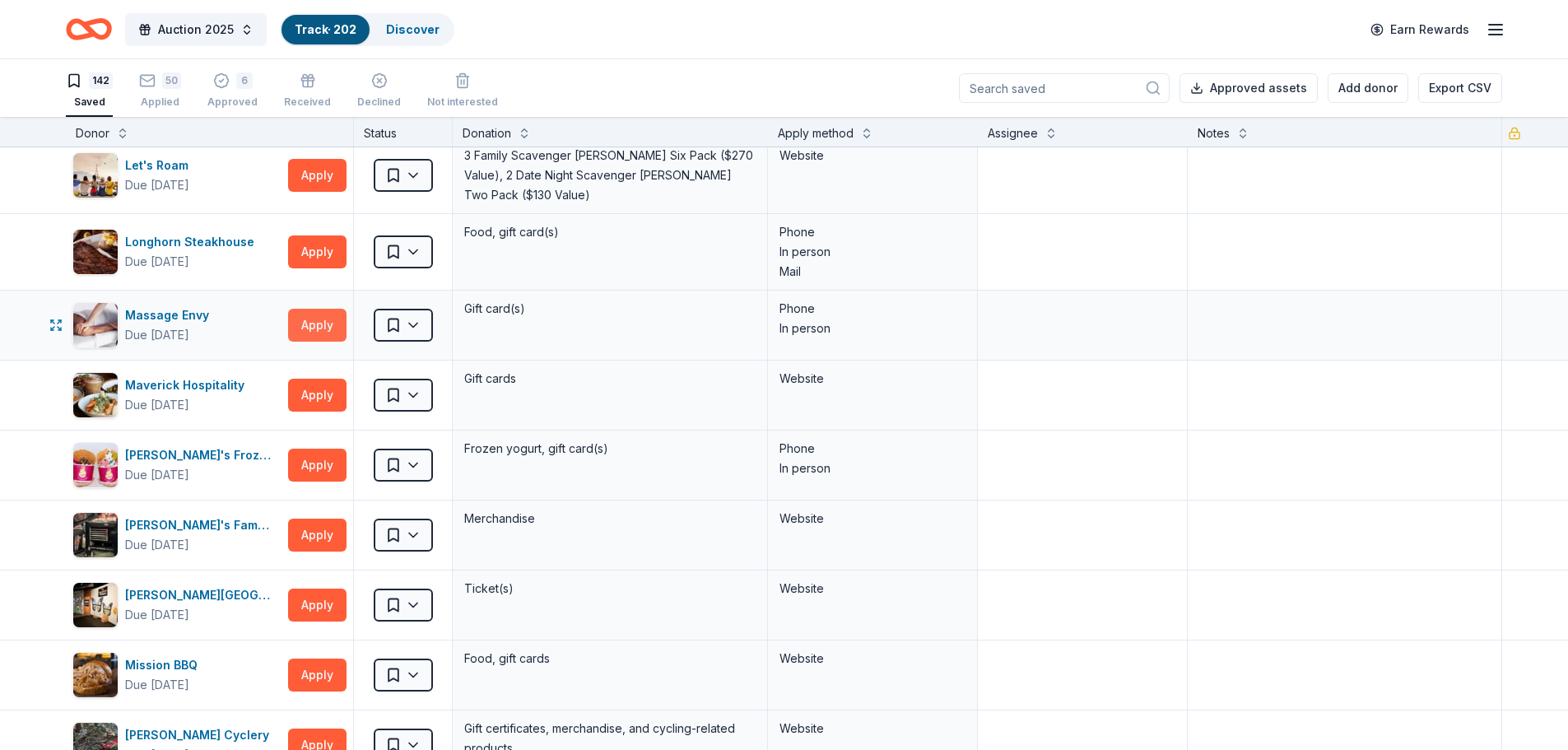
click at [318, 320] on button "Apply" at bounding box center [317, 325] width 58 height 32
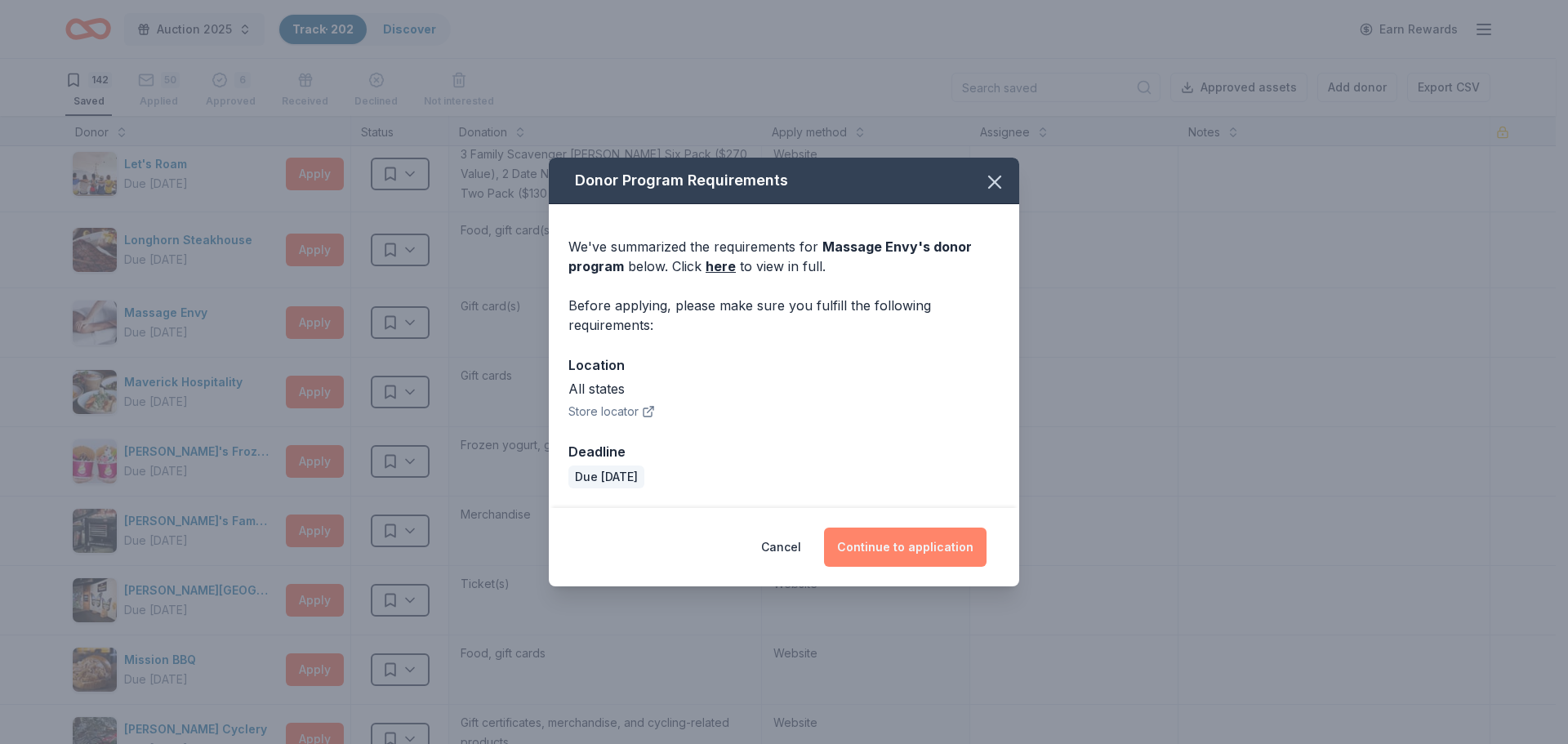
click at [923, 545] on button "Continue to application" at bounding box center [906, 547] width 163 height 39
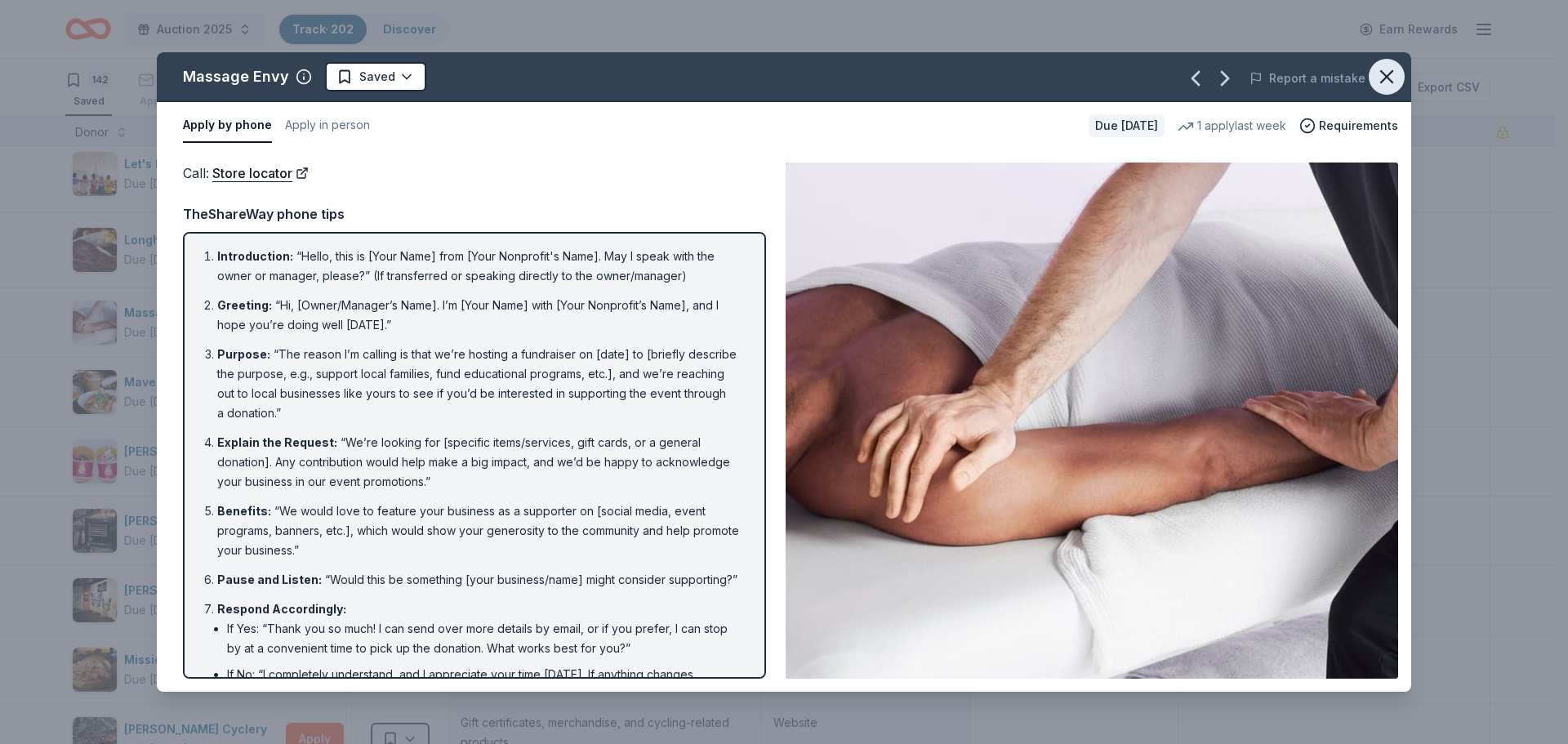
click at [1389, 69] on icon "button" at bounding box center [1387, 77] width 23 height 23
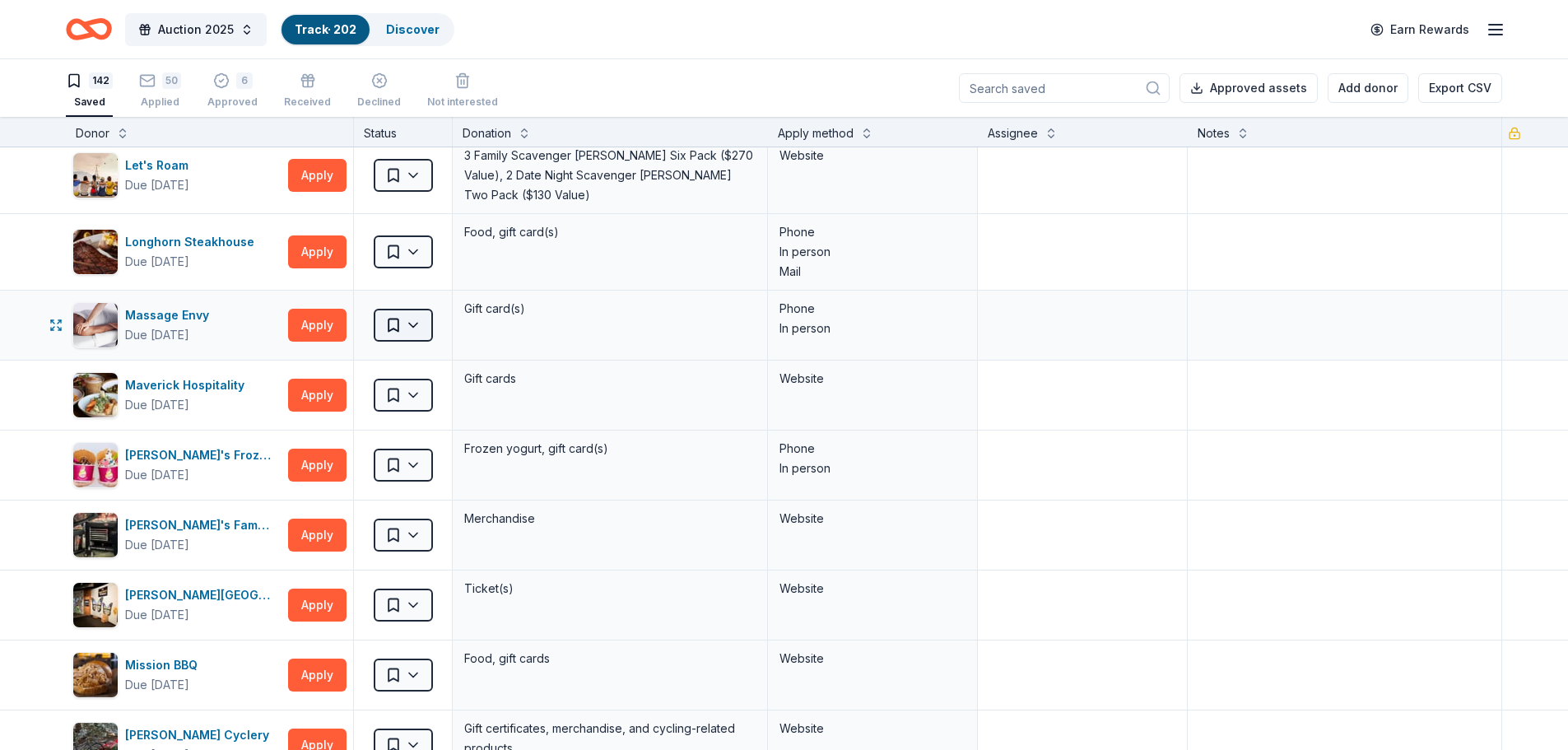
click at [420, 316] on html "Auction 2025 Track · 202 Discover Earn Rewards 142 Saved 50 Applied 6 Approved …" at bounding box center [784, 375] width 1568 height 750
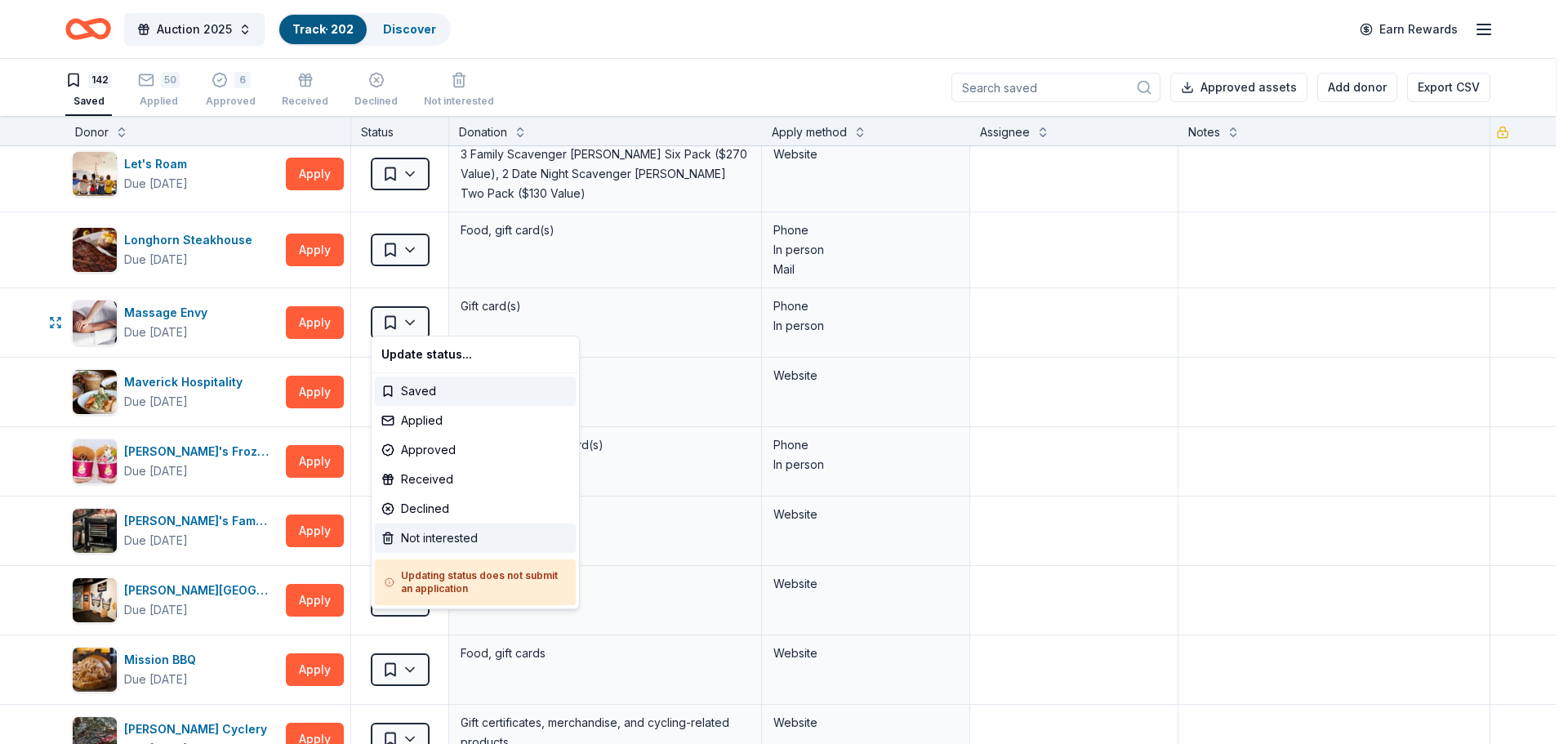
click at [438, 530] on div "Not interested" at bounding box center [476, 538] width 201 height 29
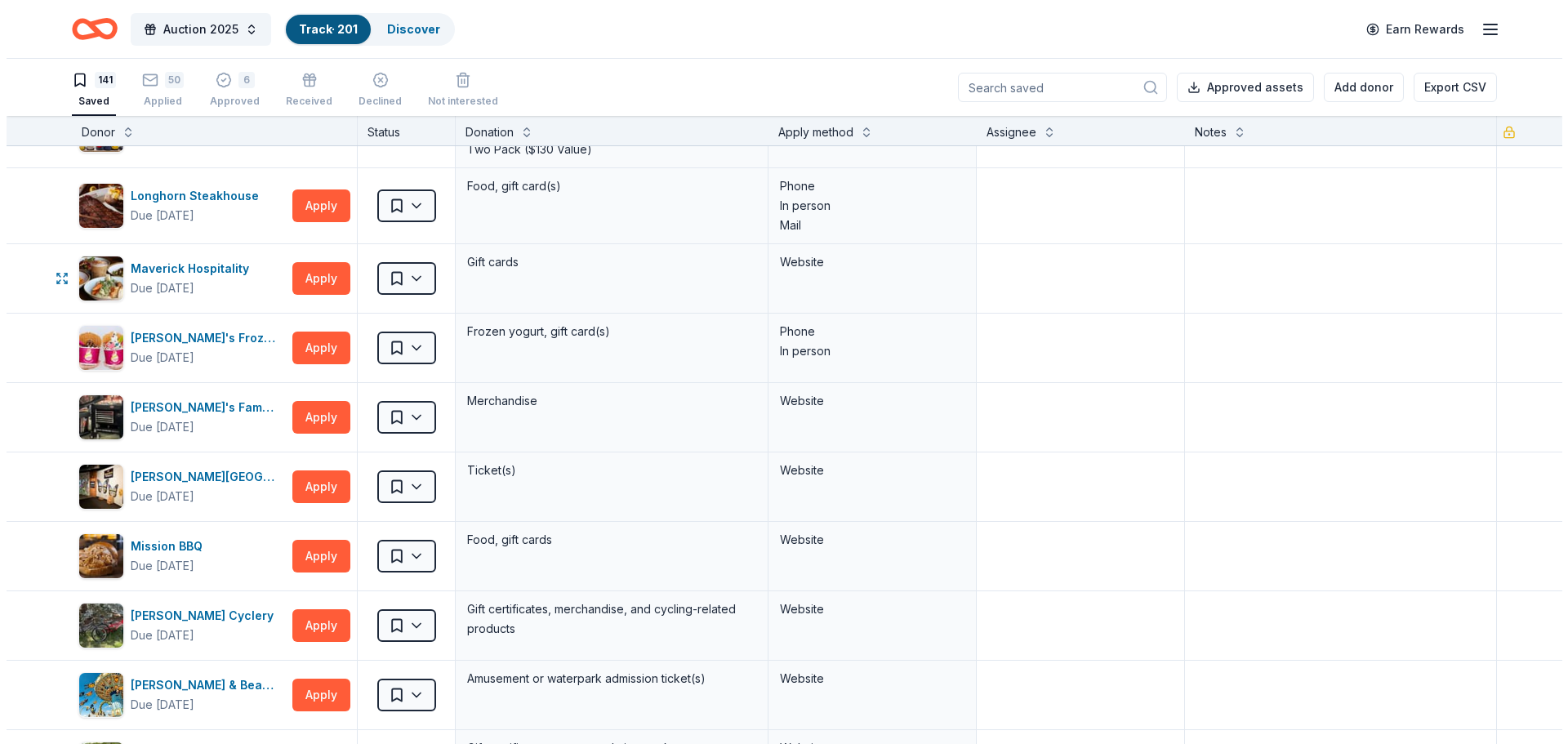
scroll to position [2042, 0]
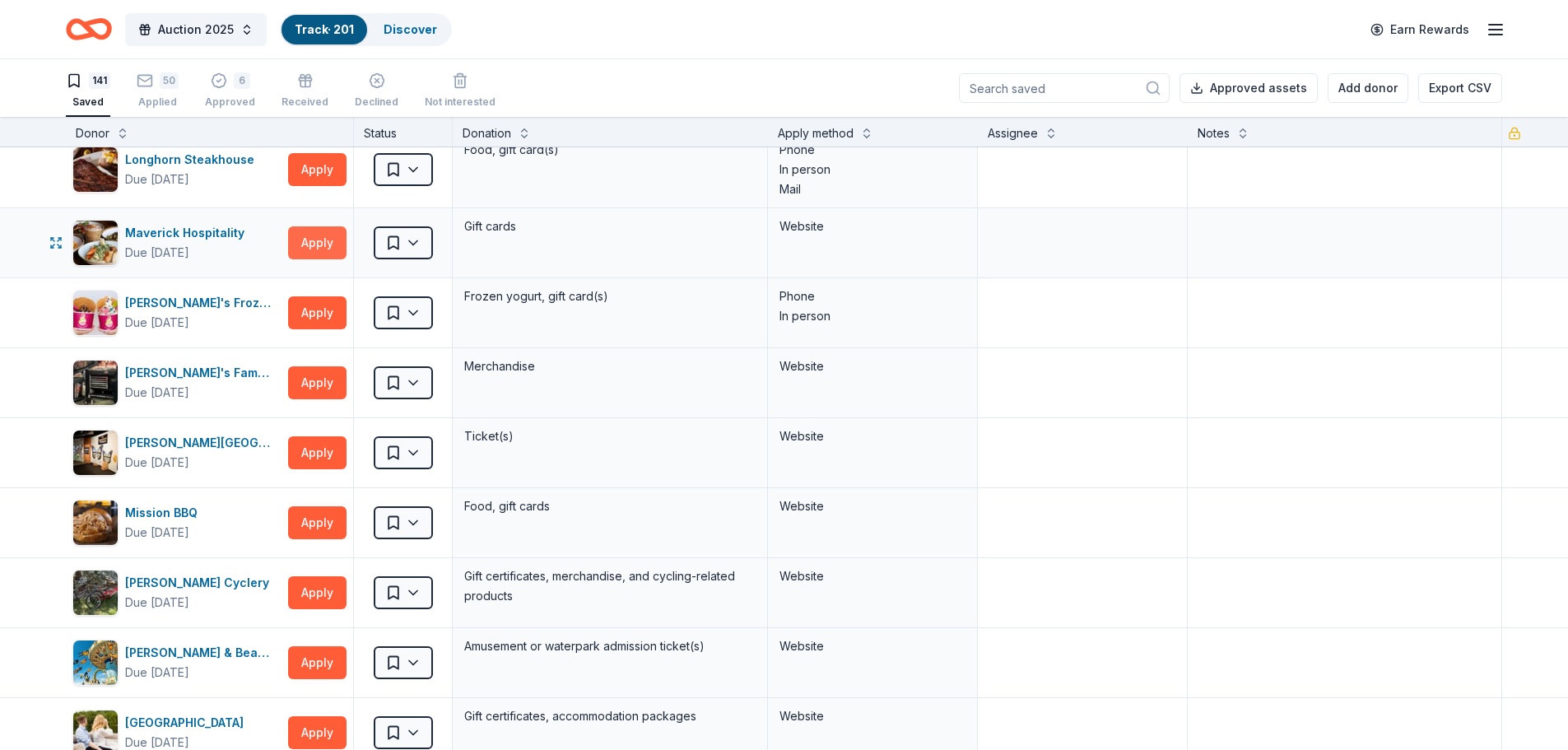
click at [324, 237] on button "Apply" at bounding box center [317, 243] width 58 height 32
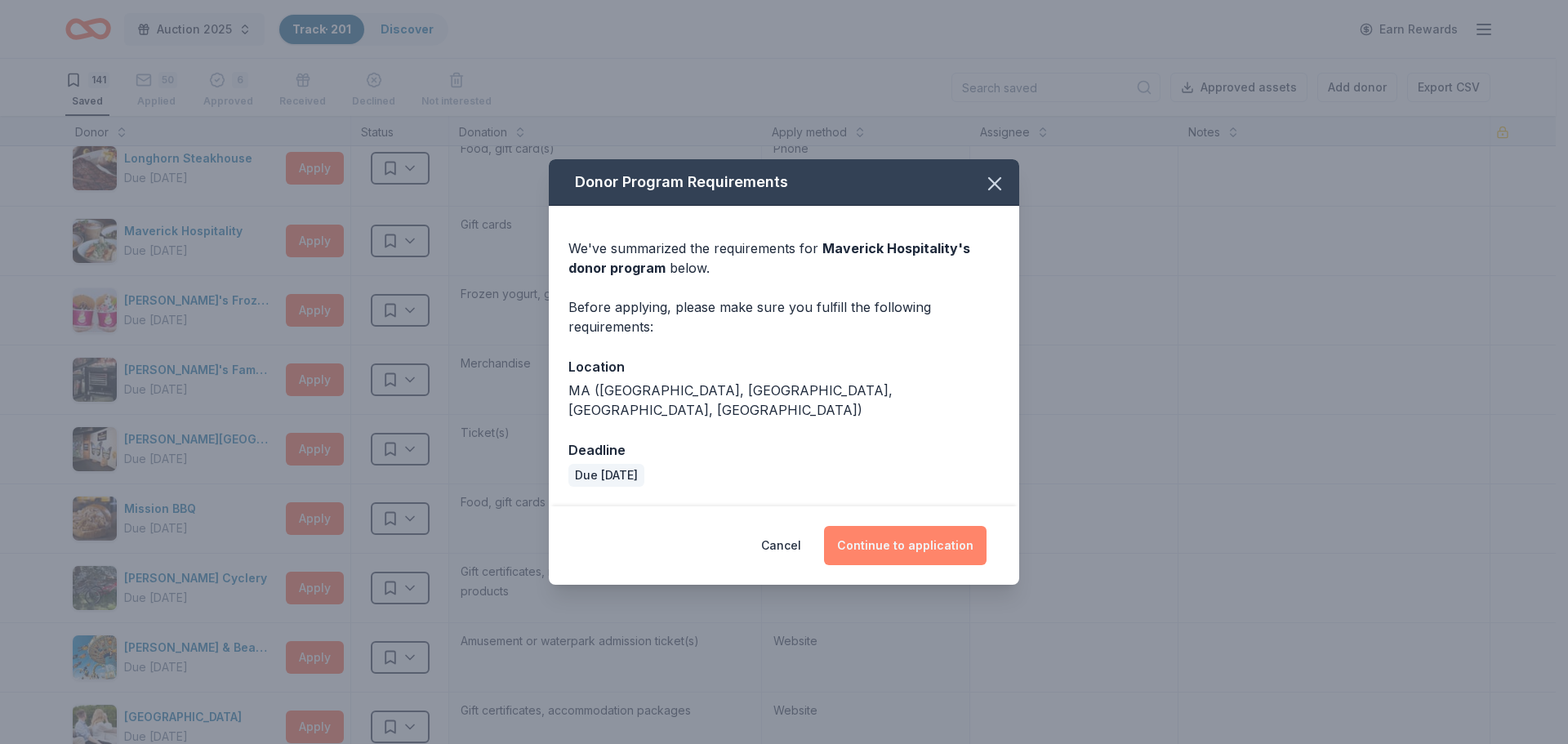
click at [892, 540] on button "Continue to application" at bounding box center [906, 545] width 163 height 39
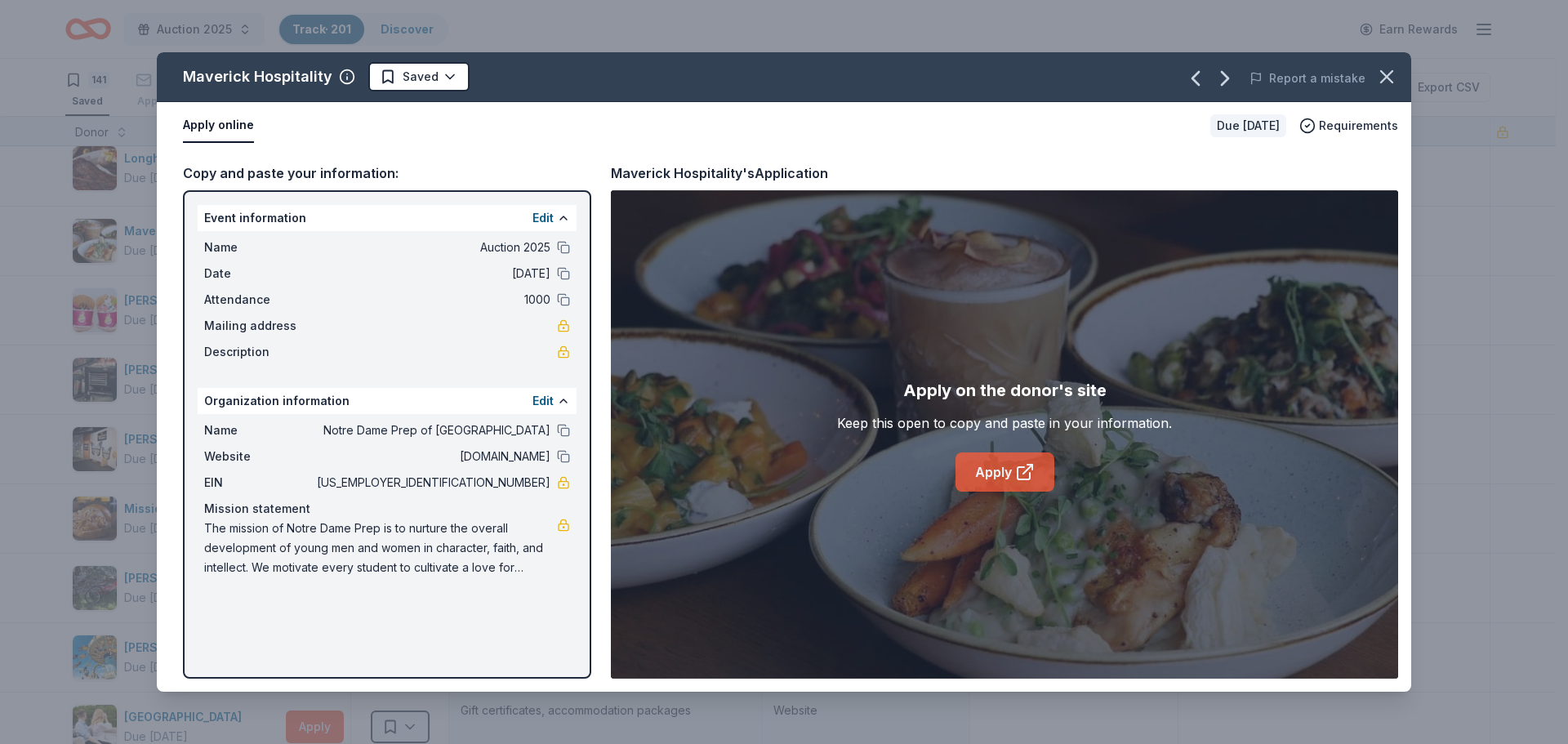
click at [991, 480] on link "Apply" at bounding box center [1005, 472] width 99 height 39
click at [407, 88] on html "Auction 2025 Track · 201 Discover Earn Rewards 141 Saved 50 Applied 6 Approved …" at bounding box center [784, 372] width 1568 height 744
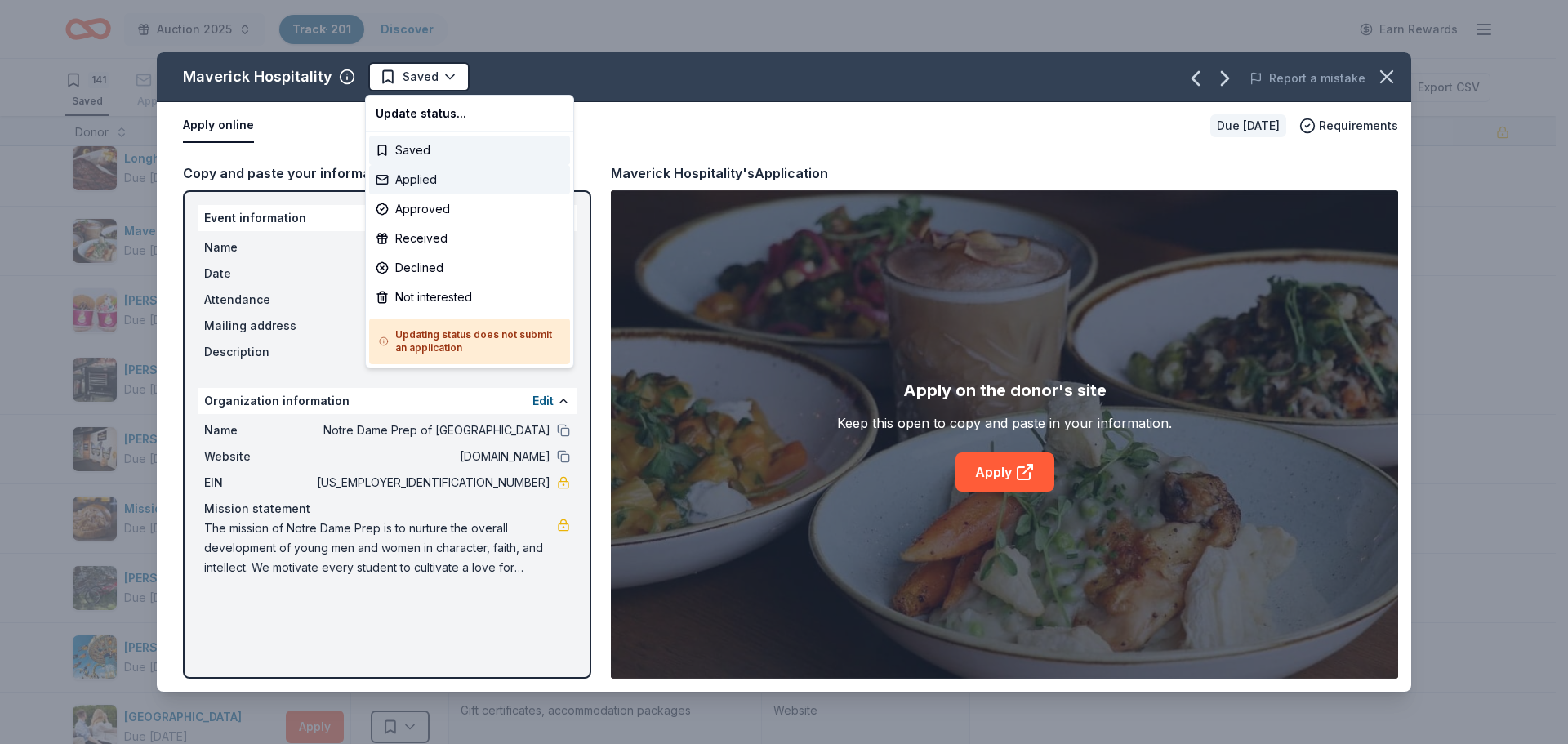
click at [414, 175] on div "Applied" at bounding box center [470, 179] width 201 height 29
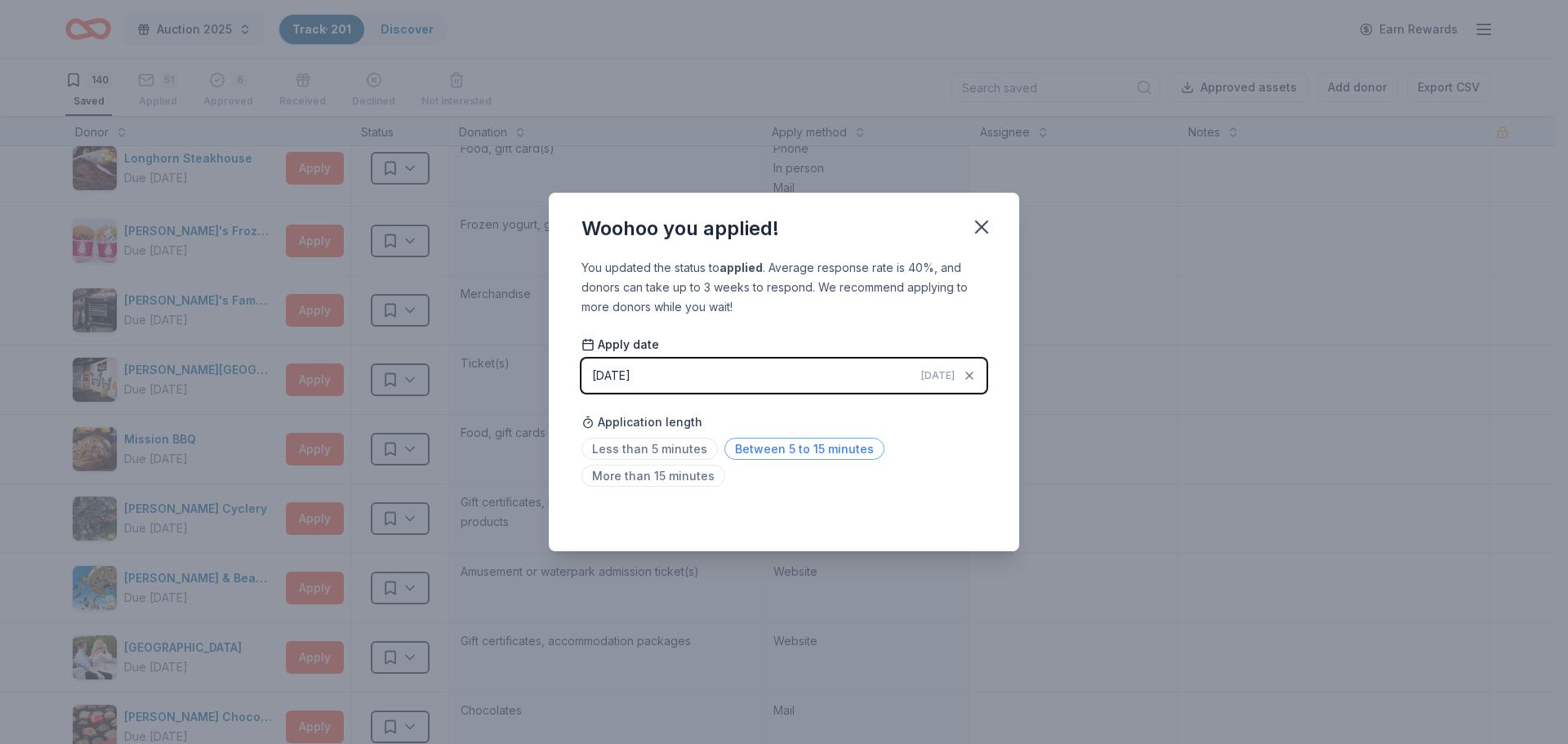
click at [800, 444] on span "Between 5 to 15 minutes" at bounding box center [804, 448] width 160 height 22
click at [985, 228] on icon "button" at bounding box center [982, 227] width 11 height 11
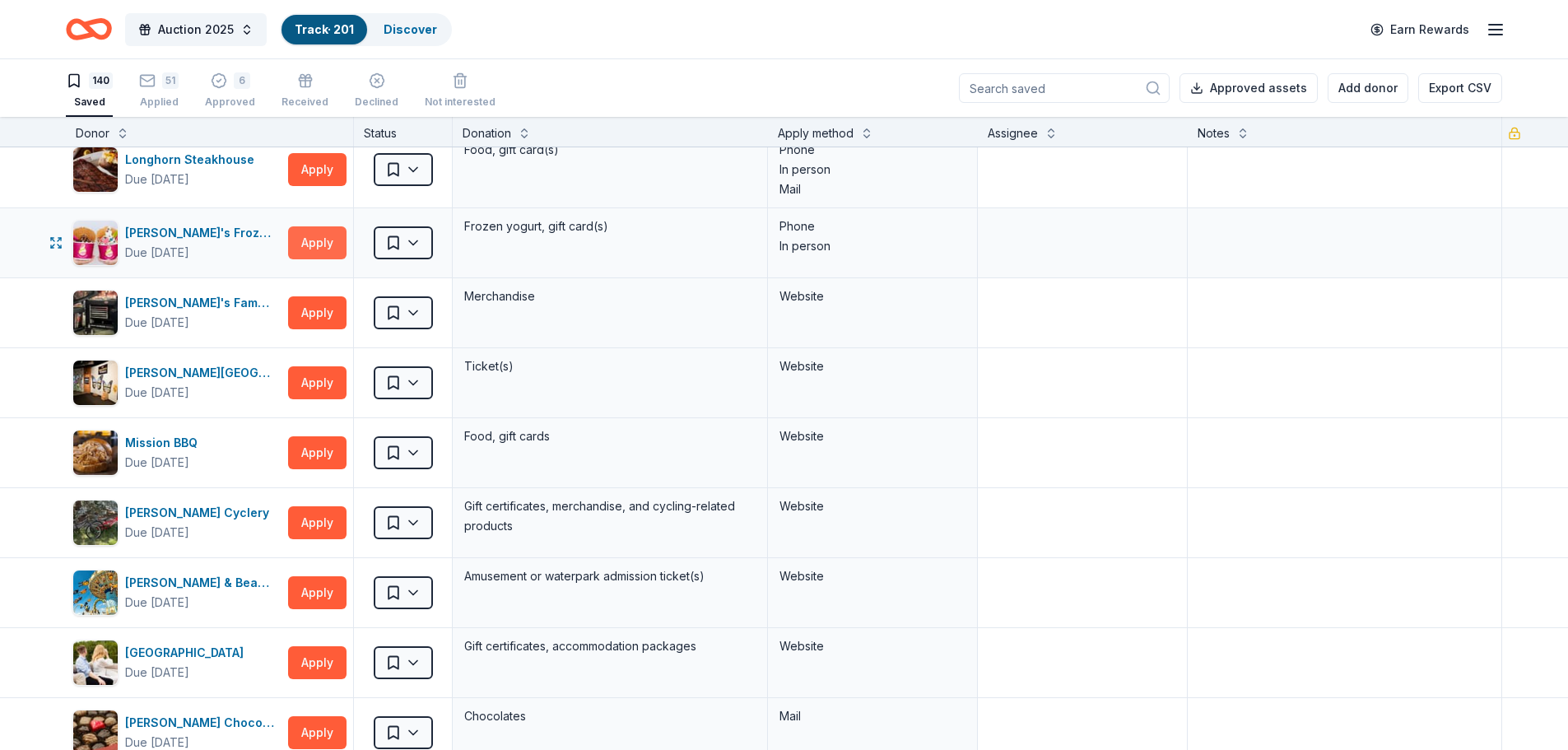
click at [322, 239] on button "Apply" at bounding box center [317, 243] width 58 height 32
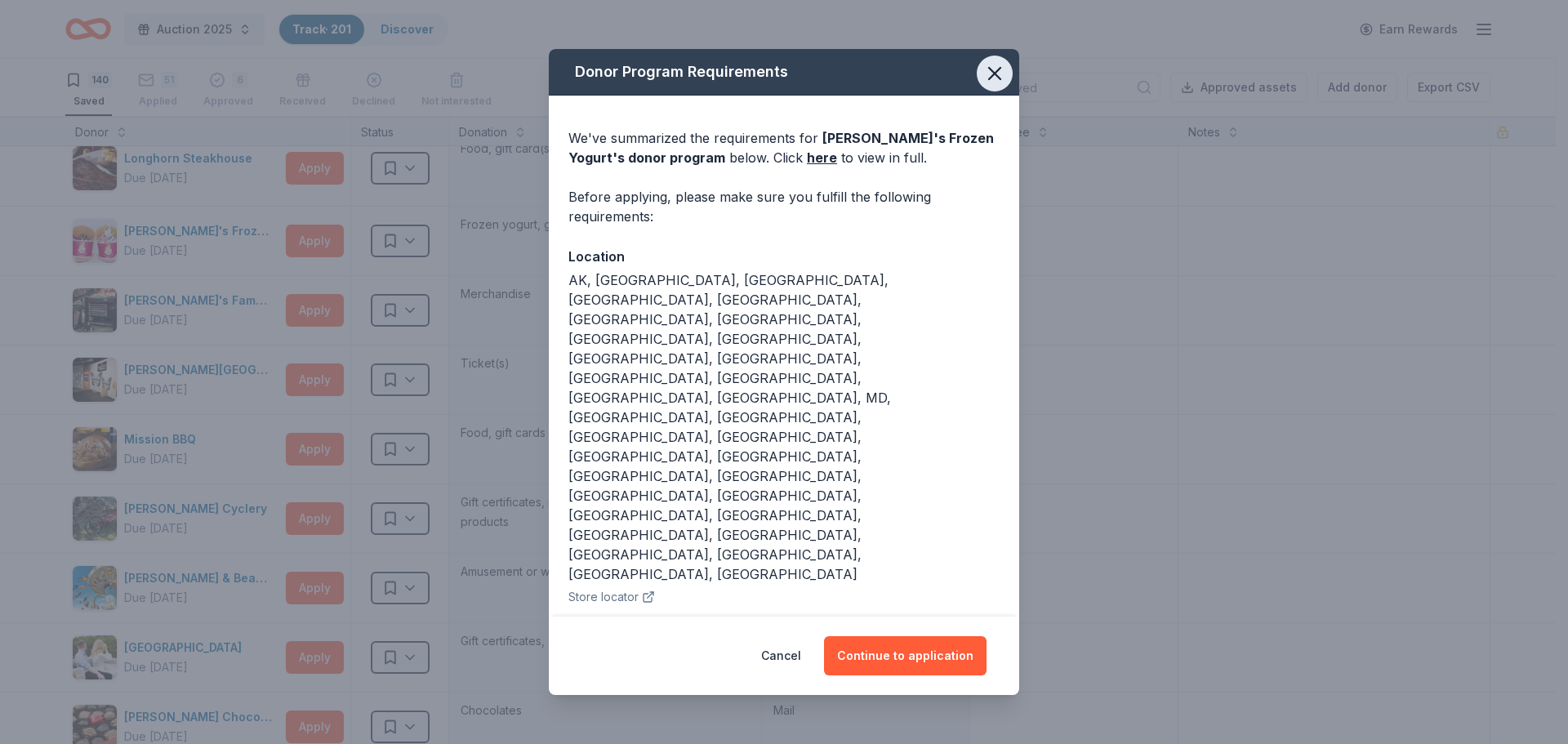
click at [1001, 85] on icon "button" at bounding box center [995, 74] width 23 height 23
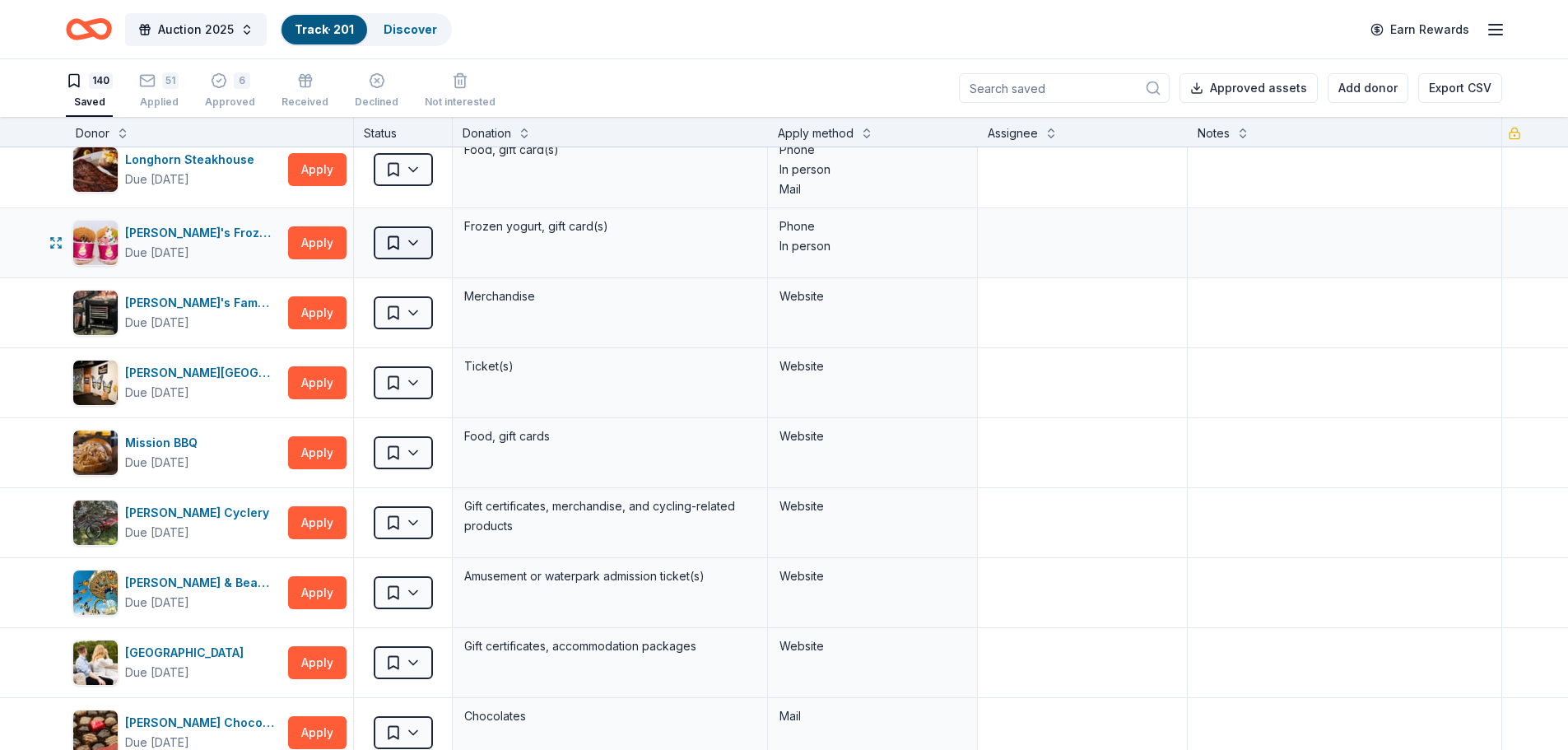
click at [410, 236] on html "Auction 2025 Track · 201 Discover Earn Rewards 140 Saved 51 Applied 6 Approved …" at bounding box center [784, 375] width 1568 height 750
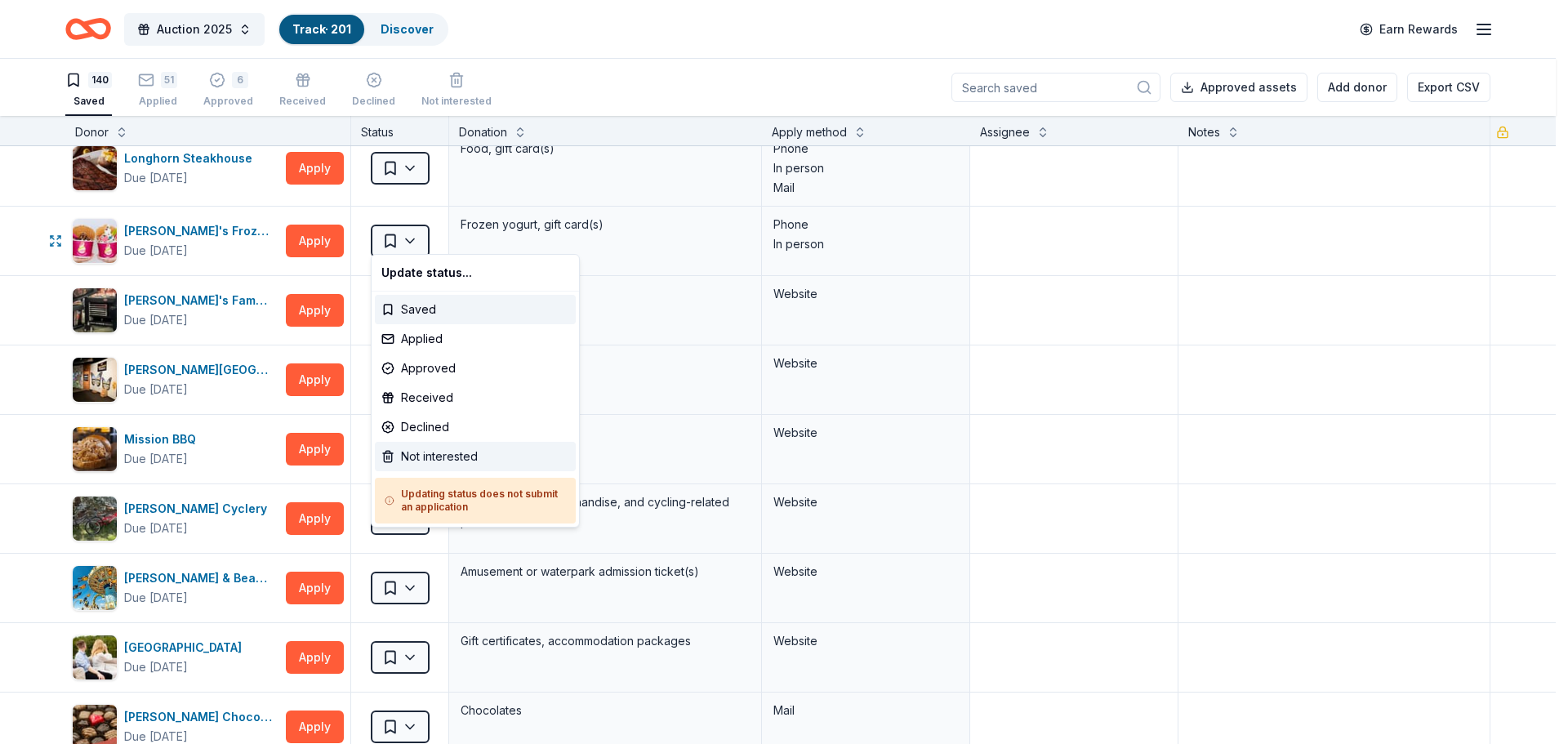
click at [424, 447] on div "Not interested" at bounding box center [476, 456] width 201 height 29
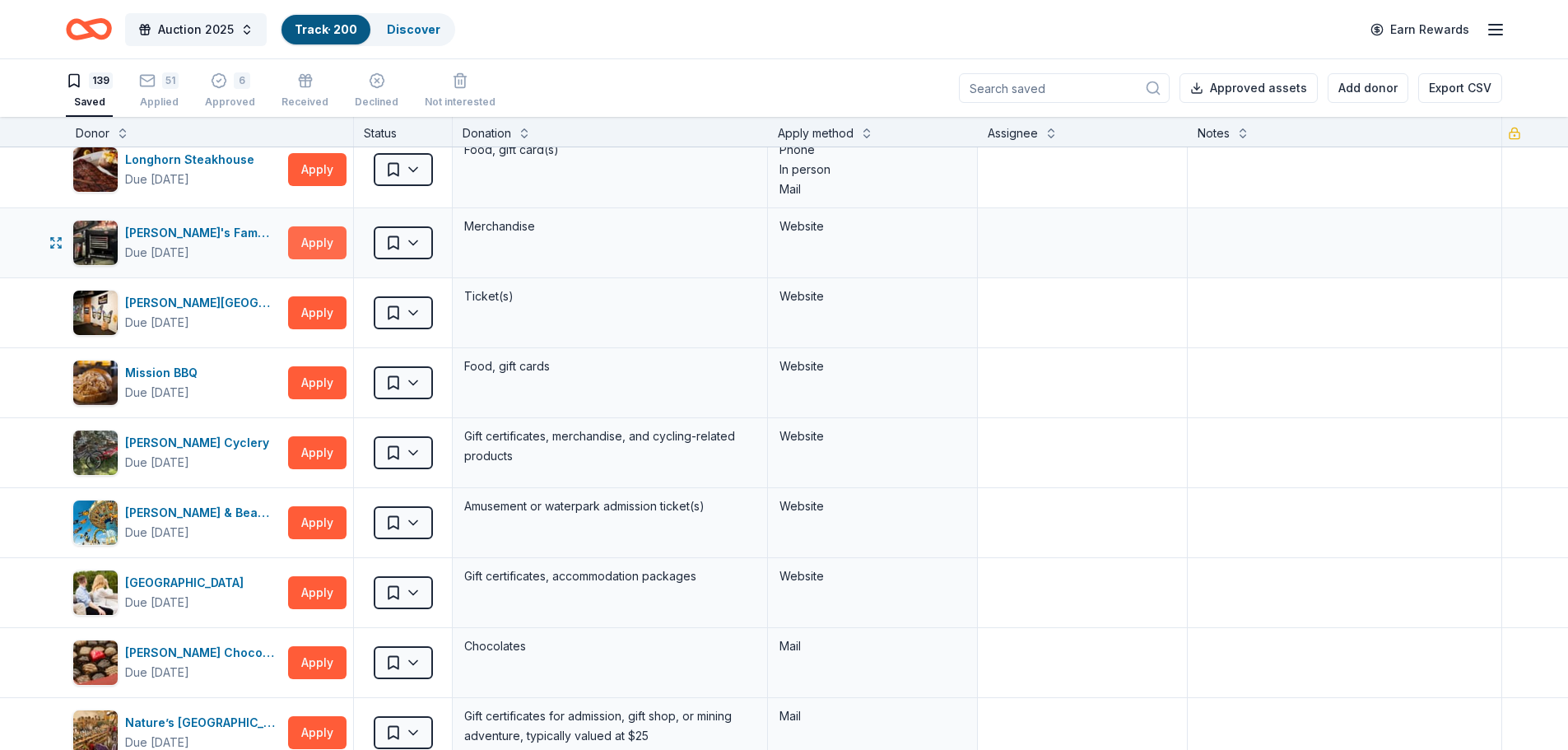
click at [319, 238] on button "Apply" at bounding box center [317, 243] width 58 height 32
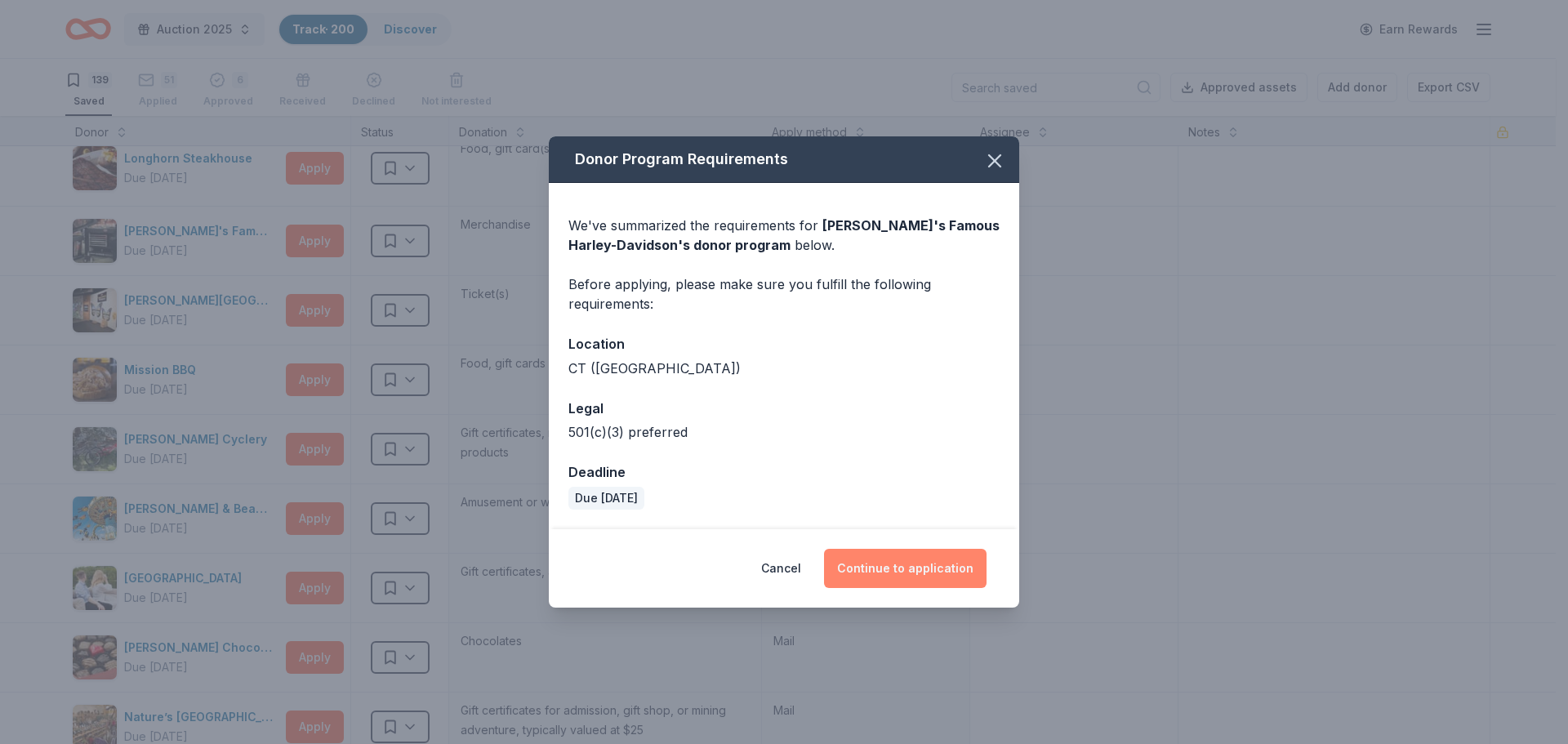
click at [895, 574] on button "Continue to application" at bounding box center [906, 568] width 163 height 39
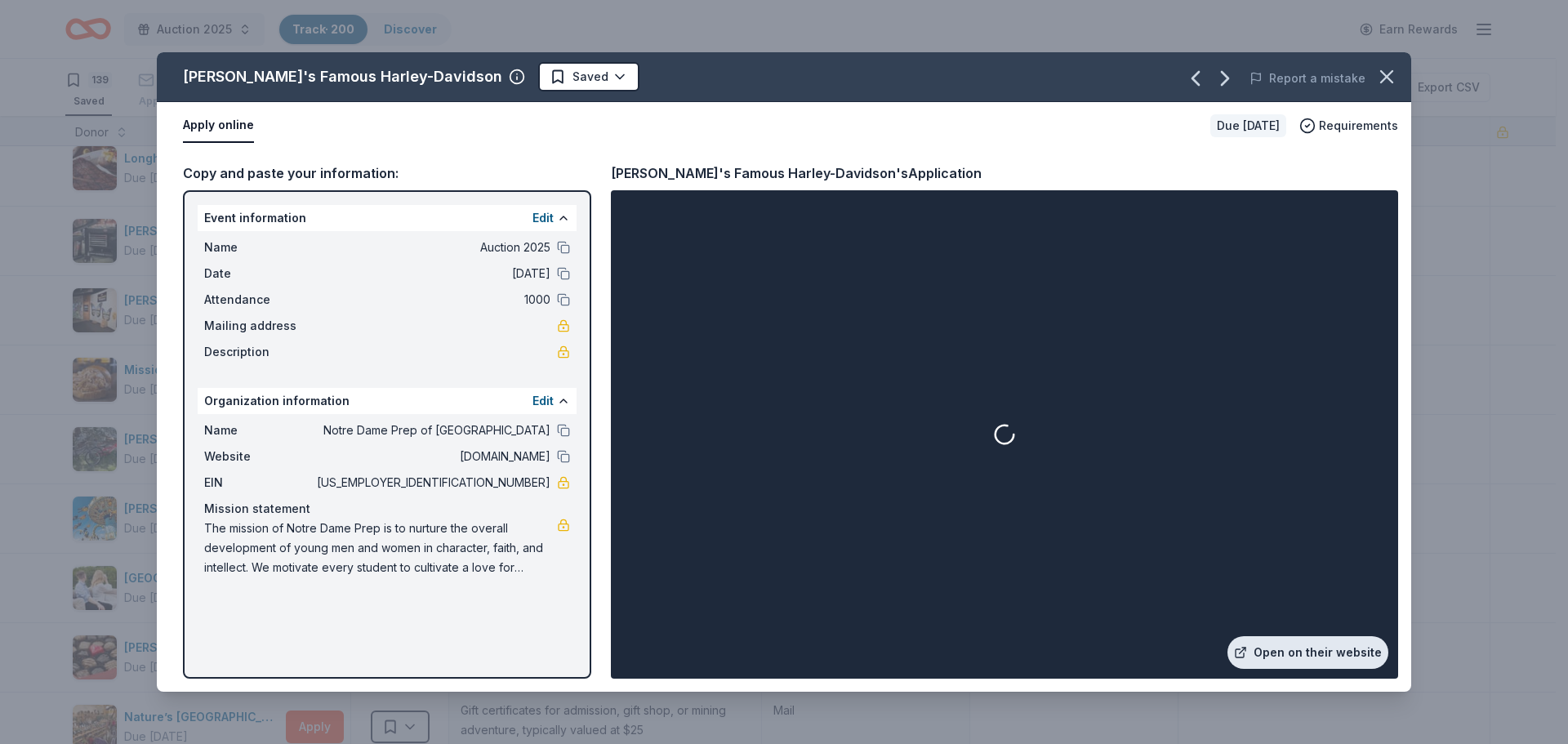
click at [1307, 654] on link "Open on their website" at bounding box center [1308, 653] width 161 height 32
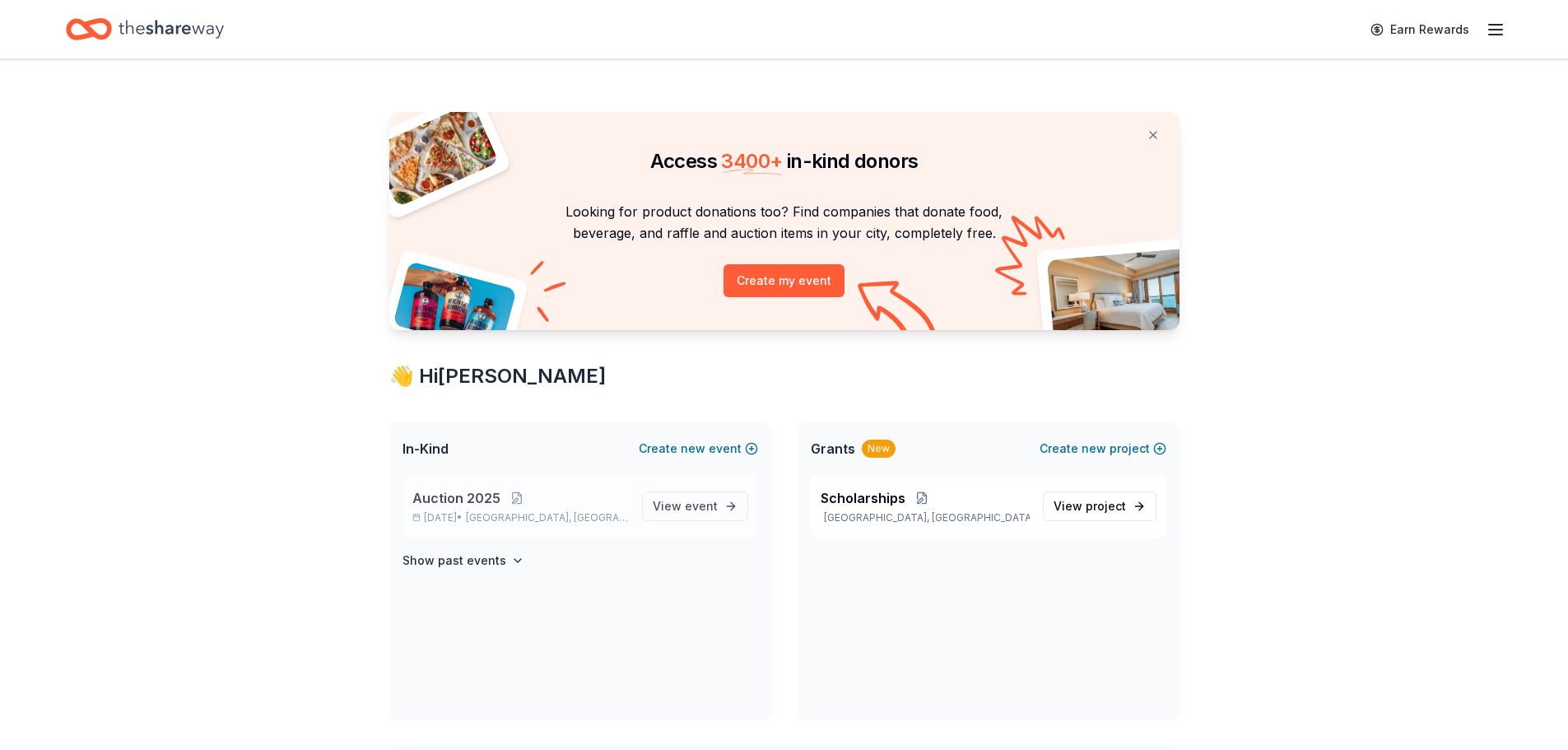
click at [473, 493] on span "Auction 2025" at bounding box center [456, 498] width 88 height 20
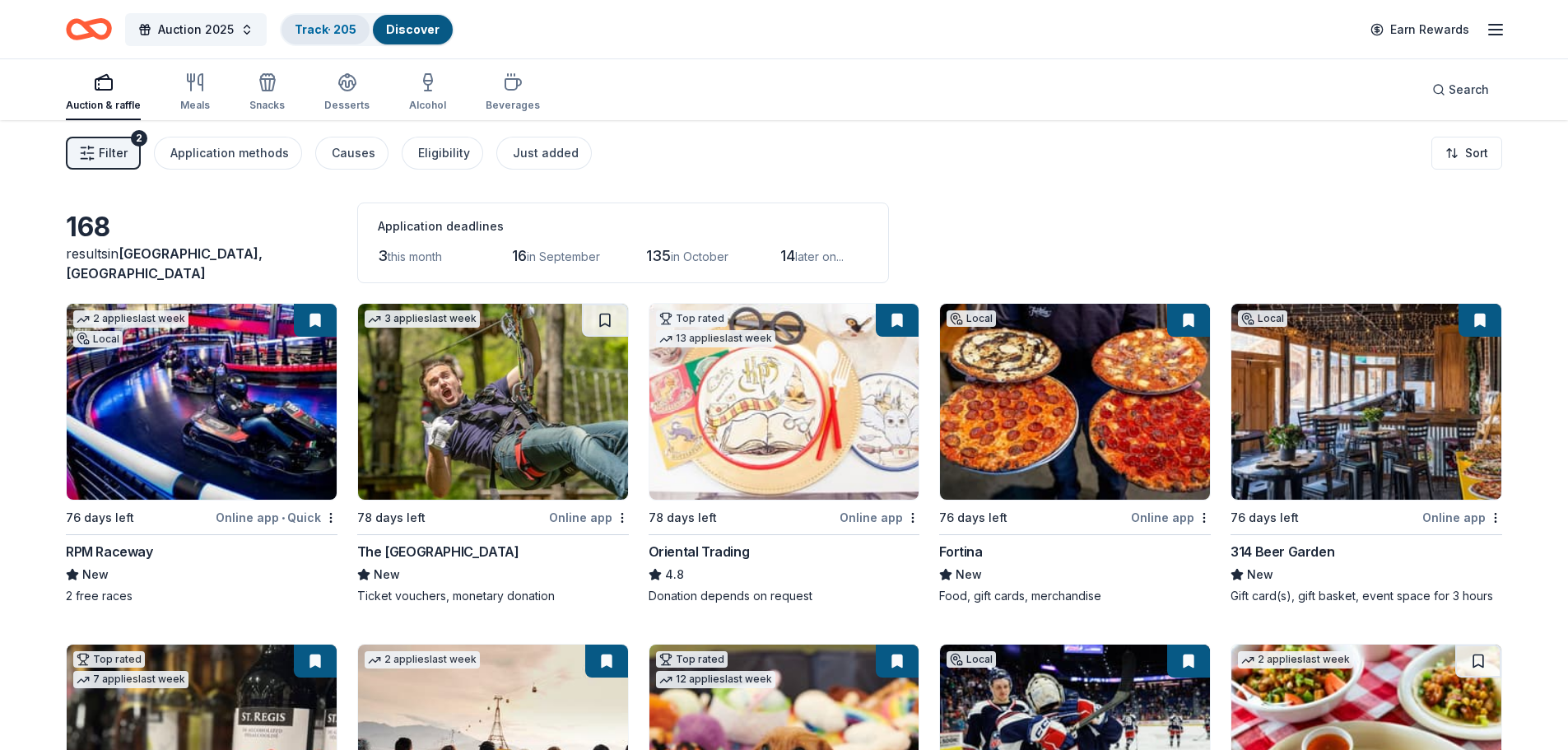
click at [329, 27] on link "Track · 205" at bounding box center [326, 29] width 62 height 14
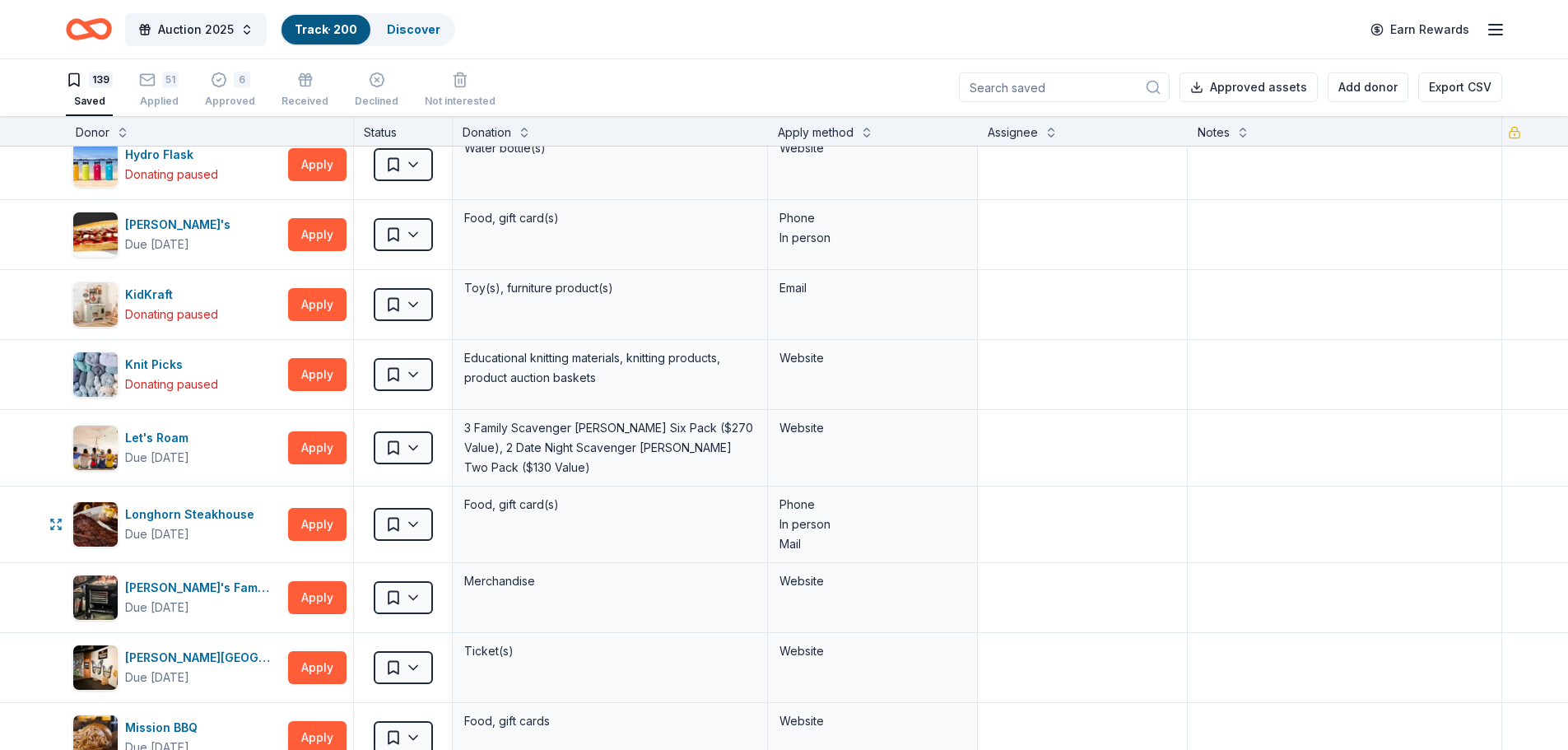
scroll to position [1729, 0]
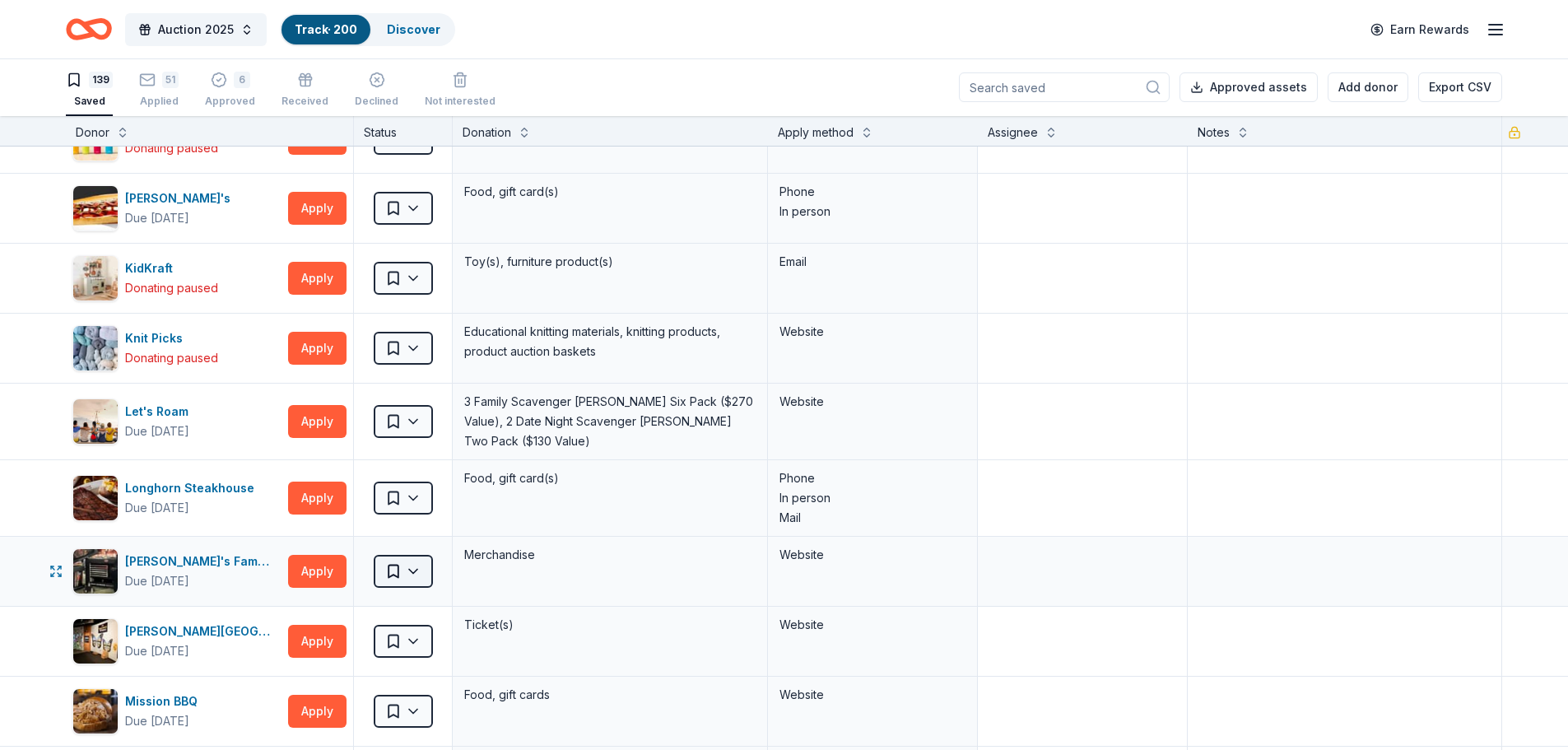
click at [399, 574] on html "Auction 2025 Track · 200 Discover Earn Rewards 139 Saved 51 Applied 6 Approved …" at bounding box center [784, 374] width 1568 height 750
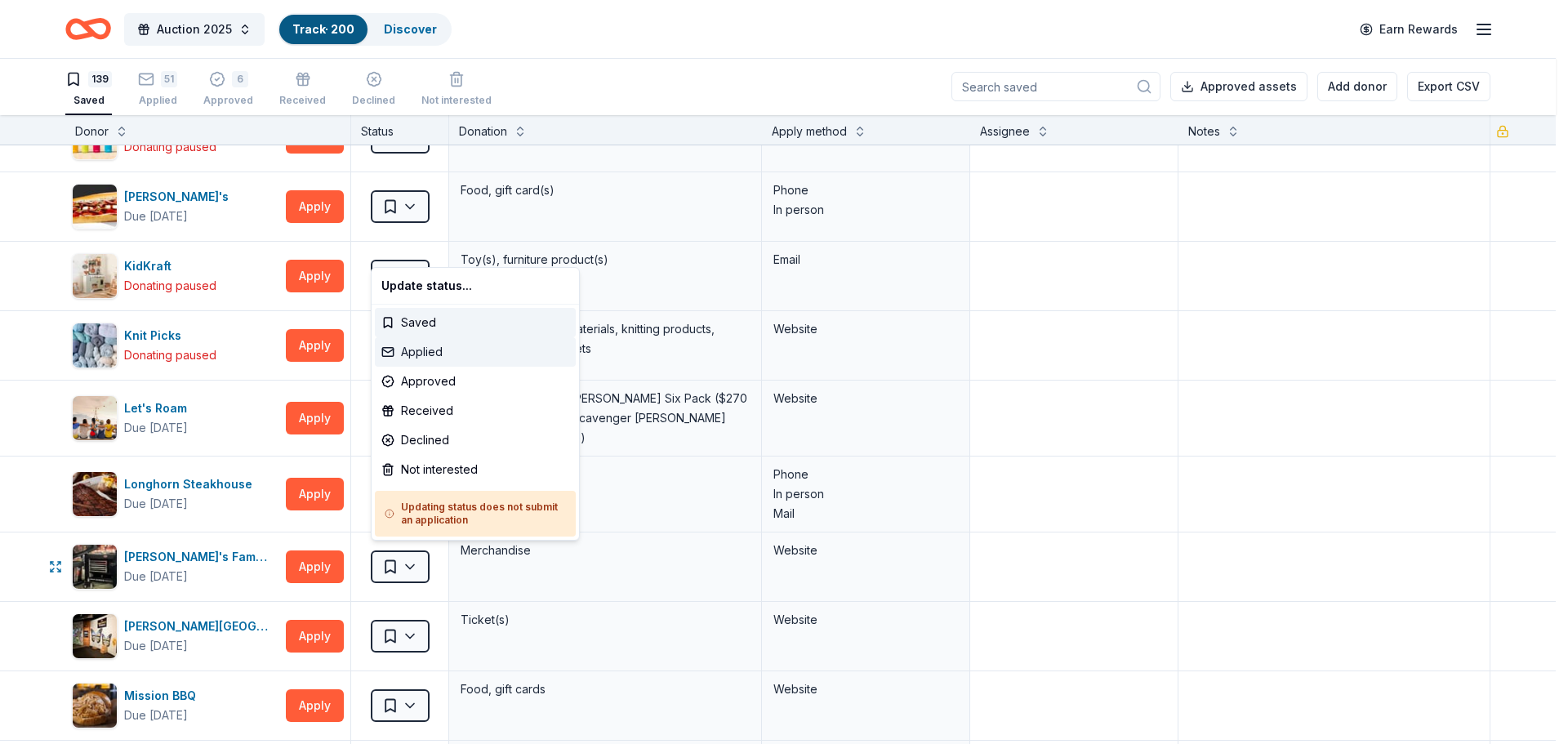
click at [403, 353] on div "Applied" at bounding box center [476, 352] width 201 height 29
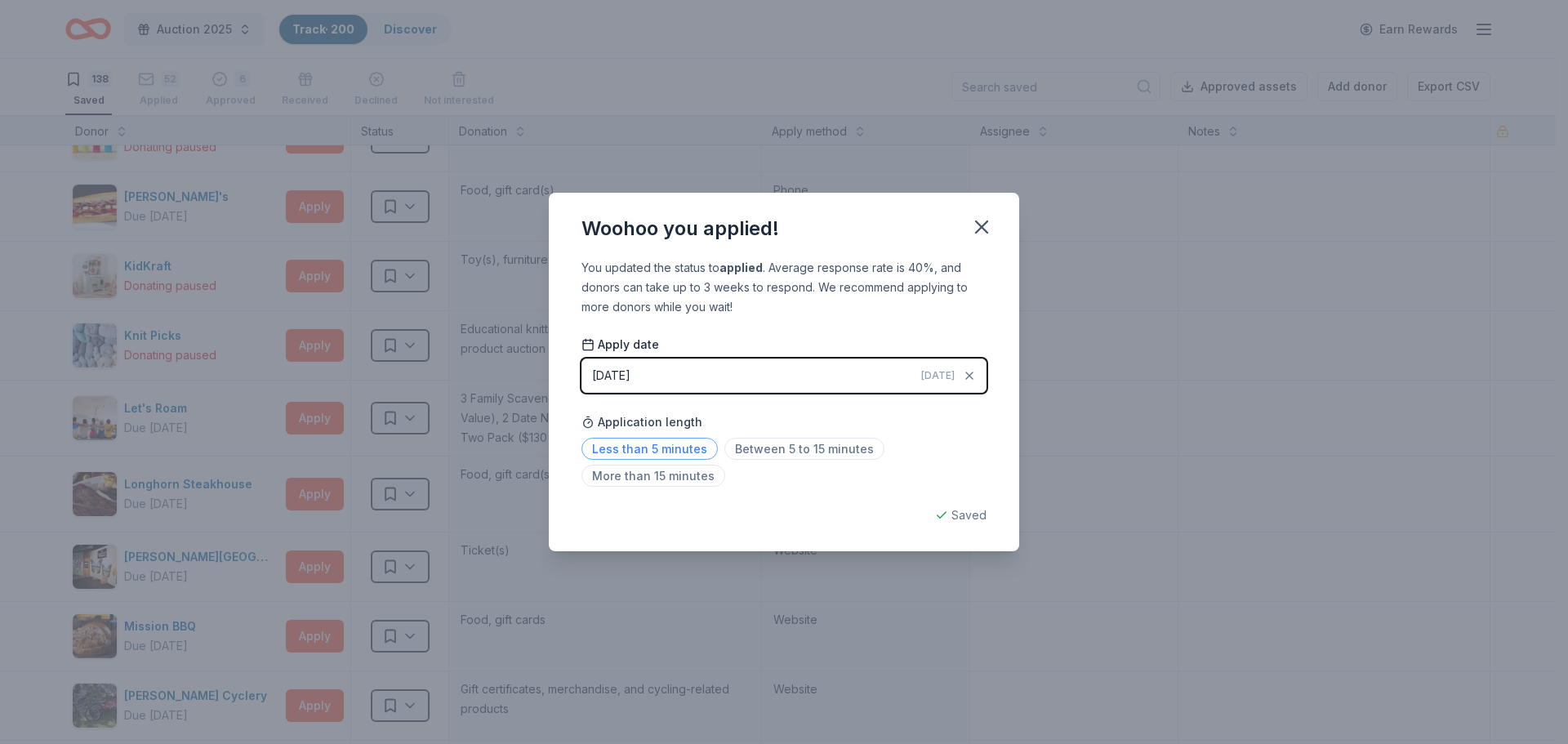
click at [617, 455] on span "Less than 5 minutes" at bounding box center [650, 448] width 136 height 22
click at [978, 227] on icon "button" at bounding box center [982, 227] width 23 height 23
